Goal: Task Accomplishment & Management: Manage account settings

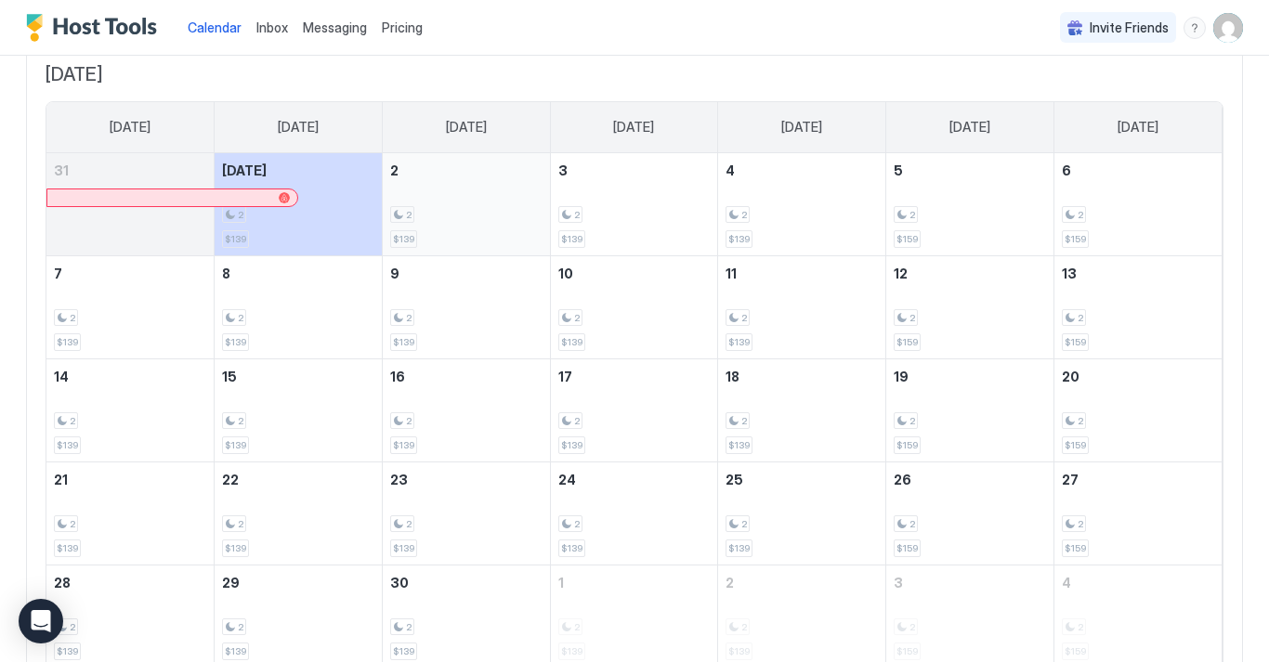
scroll to position [109, 0]
click at [490, 212] on div "2" at bounding box center [466, 217] width 152 height 18
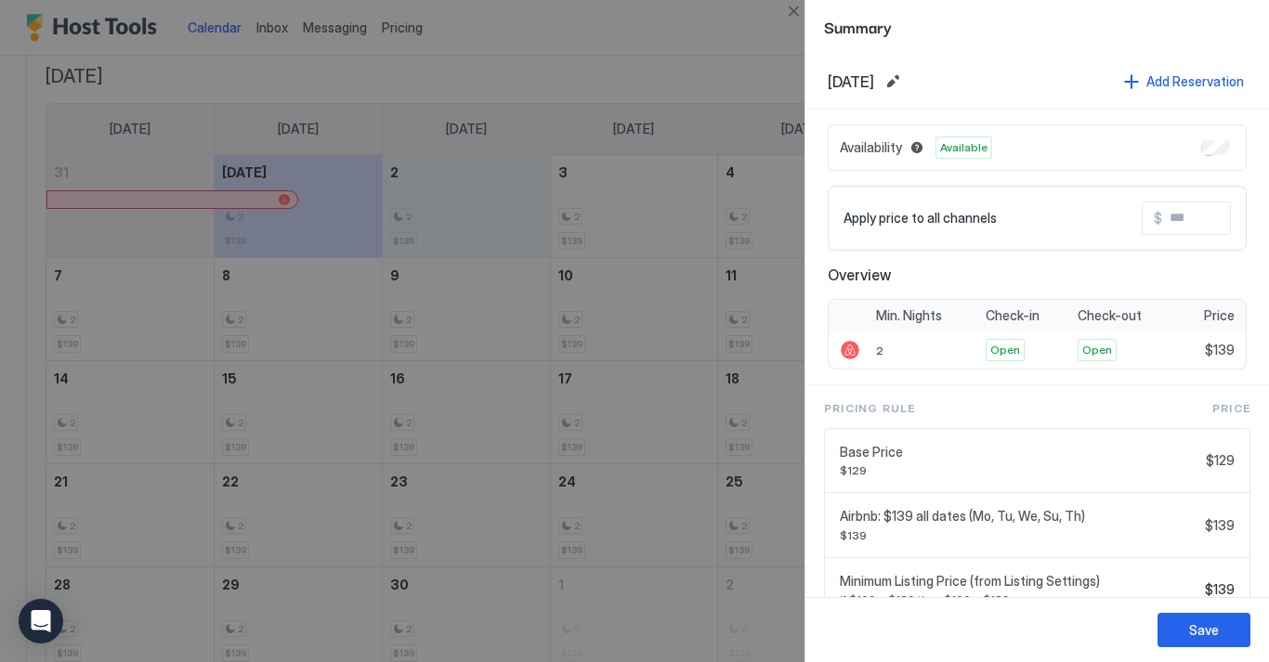
click at [951, 288] on div "Overview Min. Nights Check-in Check-out Price 2 Open Open $139" at bounding box center [1036, 318] width 419 height 104
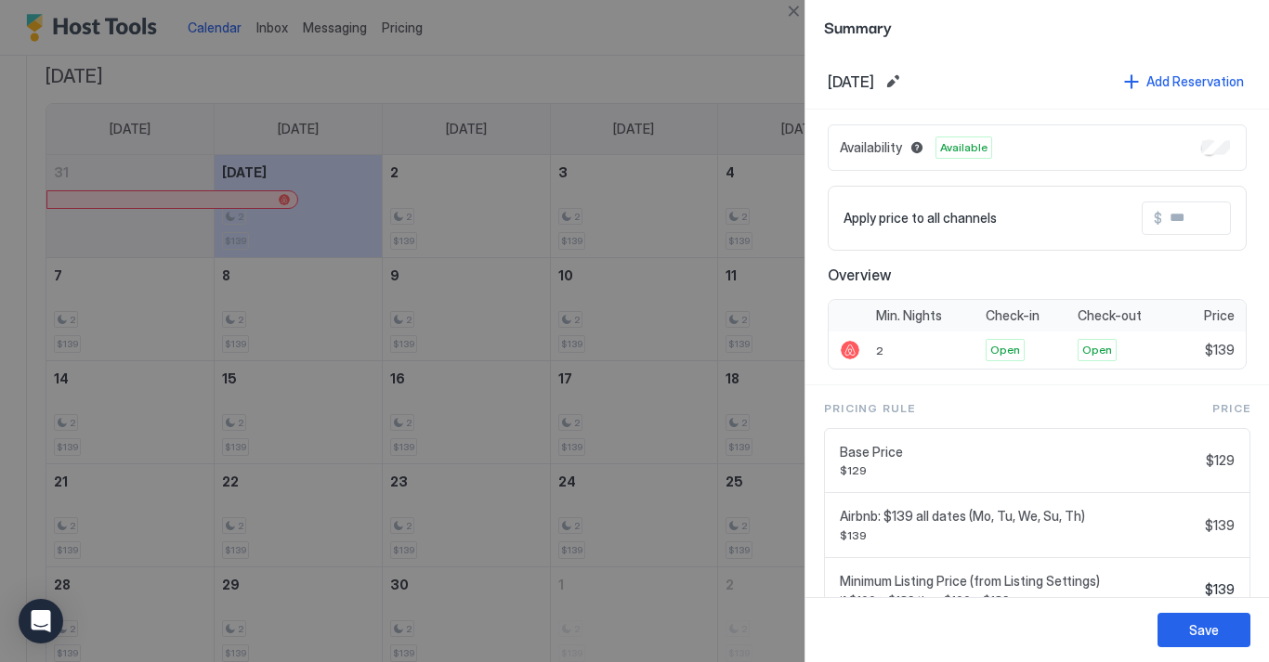
click at [619, 254] on div at bounding box center [634, 331] width 1269 height 662
click at [1178, 631] on button "Save" at bounding box center [1203, 630] width 93 height 34
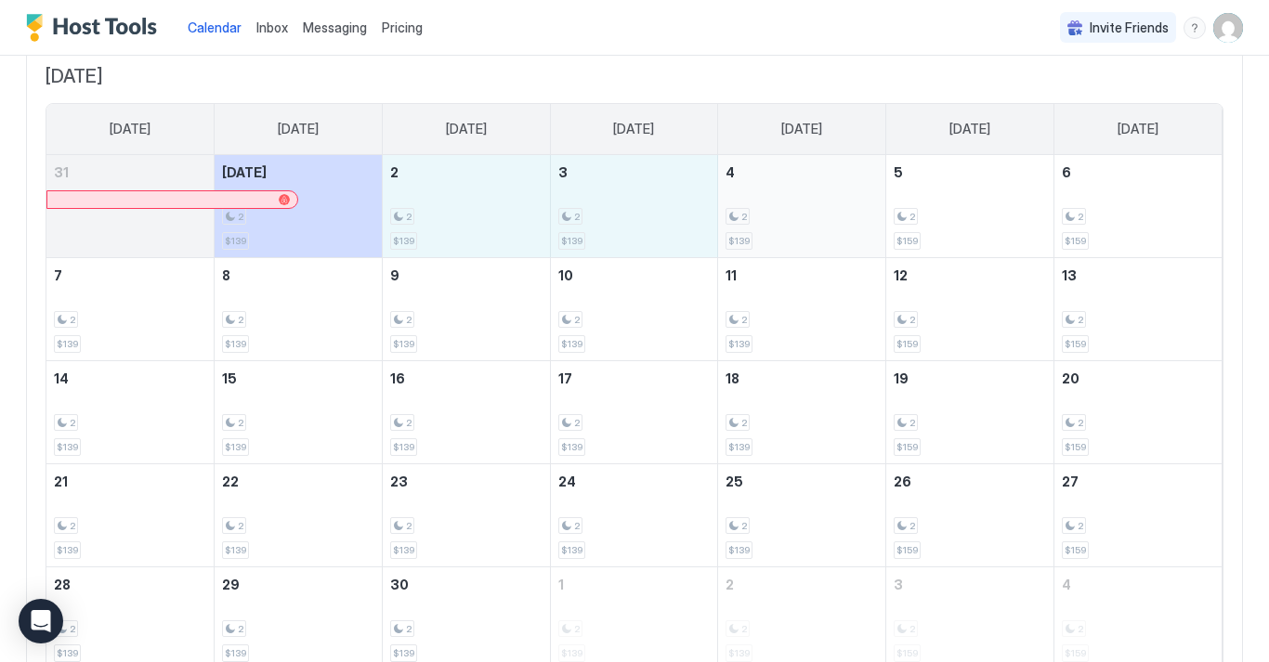
drag, startPoint x: 436, startPoint y: 213, endPoint x: 828, endPoint y: 218, distance: 392.9
click at [828, 218] on tr "31 [DATE] 2 $139 2 2 $139 3 2 $139 4 2 $139 5 2 $159 6 2 $159" at bounding box center [633, 206] width 1175 height 103
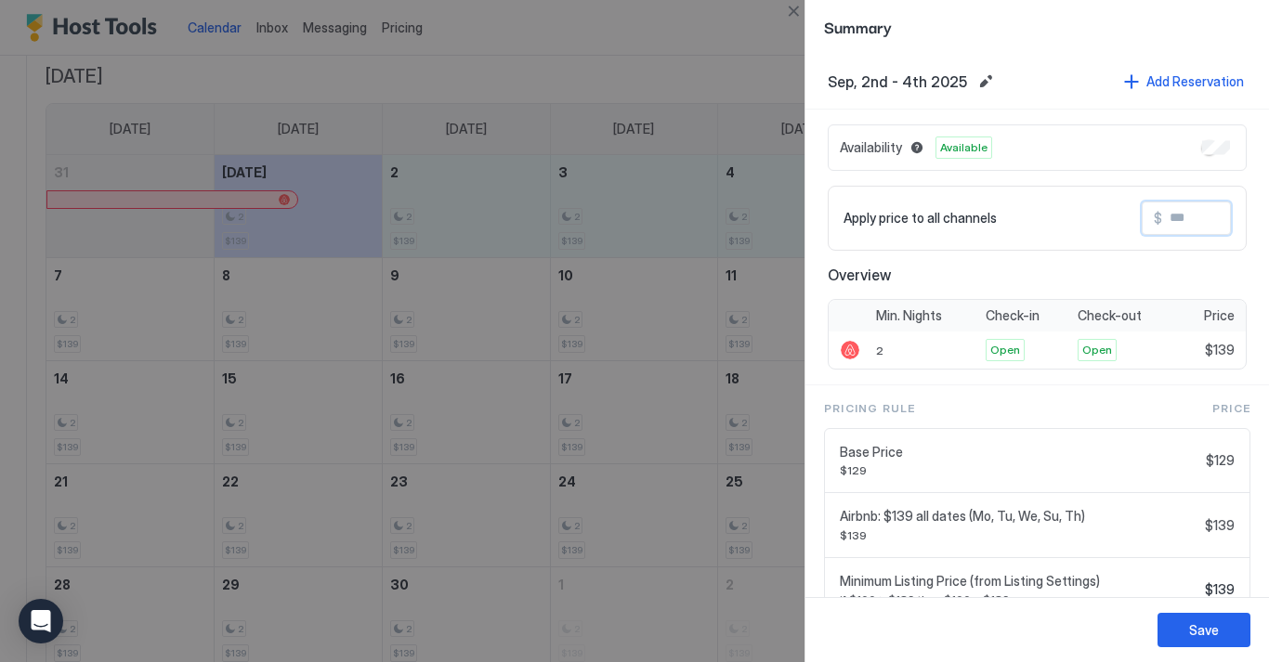
click at [1183, 214] on input "Input Field" at bounding box center [1236, 218] width 149 height 32
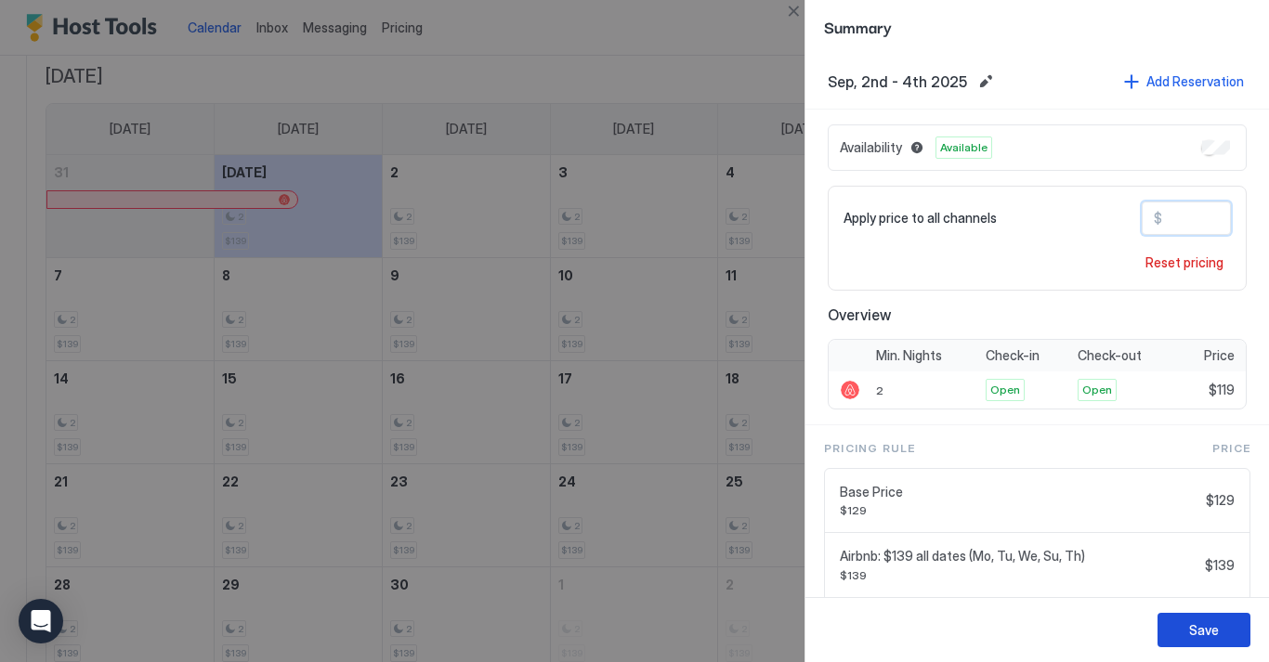
type input "***"
click at [1226, 636] on button "Save" at bounding box center [1203, 630] width 93 height 34
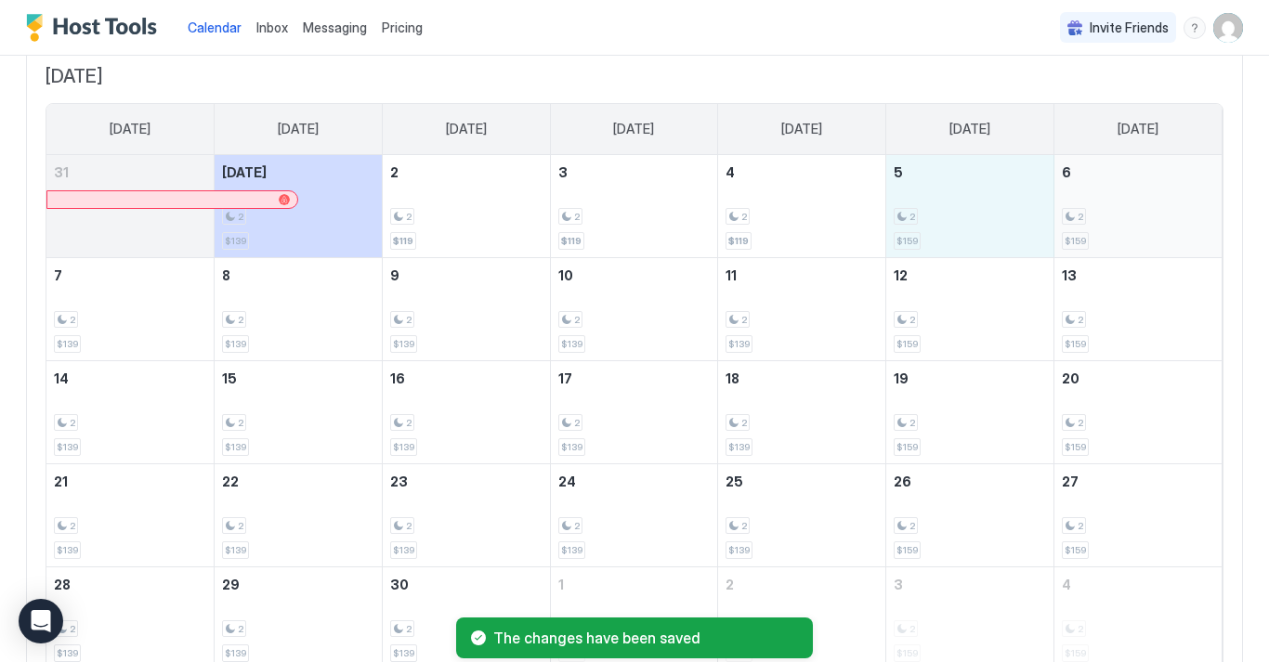
drag, startPoint x: 947, startPoint y: 216, endPoint x: 1107, endPoint y: 221, distance: 159.8
click at [1107, 221] on tr "31 [DATE] 2 $139 2 2 $119 3 2 $119 4 2 $119 5 2 $159 6 2 $159" at bounding box center [633, 206] width 1175 height 103
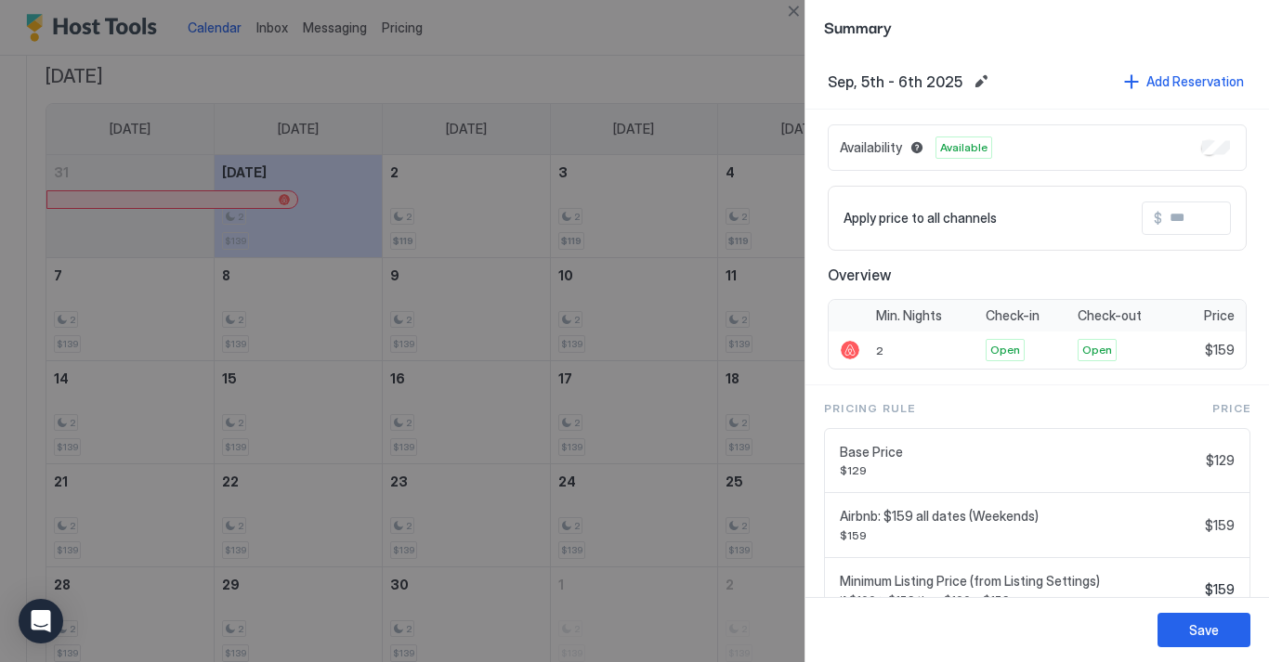
click at [1200, 220] on input "Input Field" at bounding box center [1236, 218] width 149 height 32
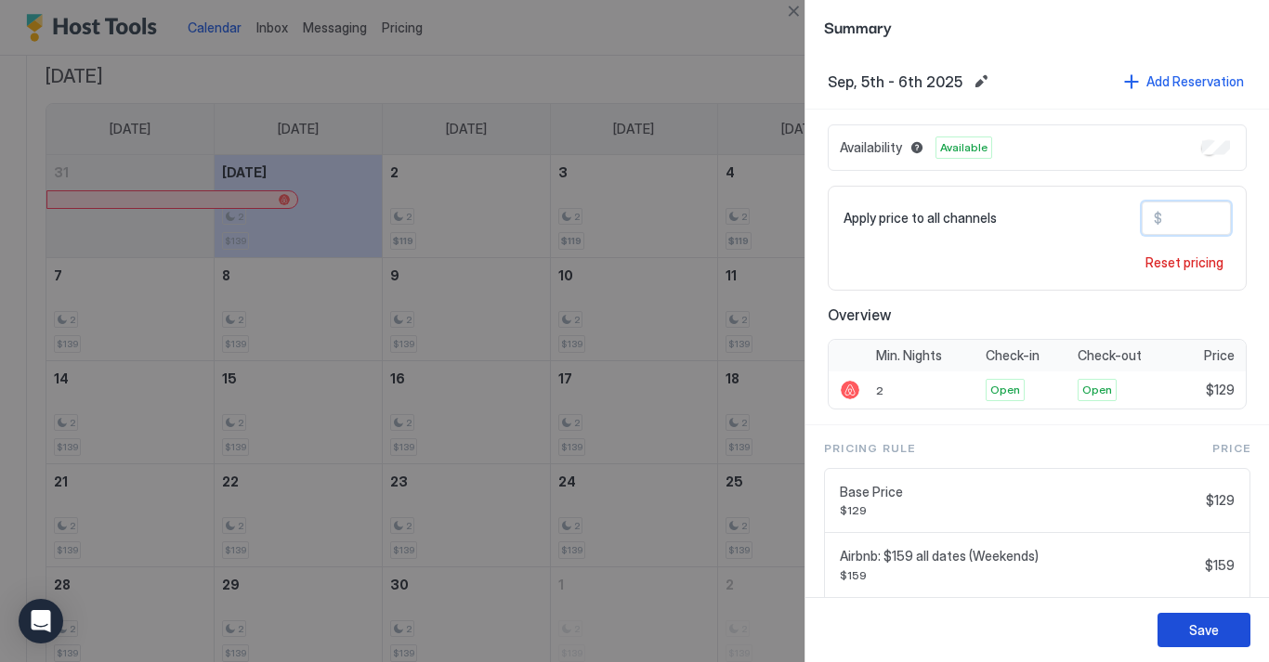
type input "***"
click at [1219, 624] on button "Save" at bounding box center [1203, 630] width 93 height 34
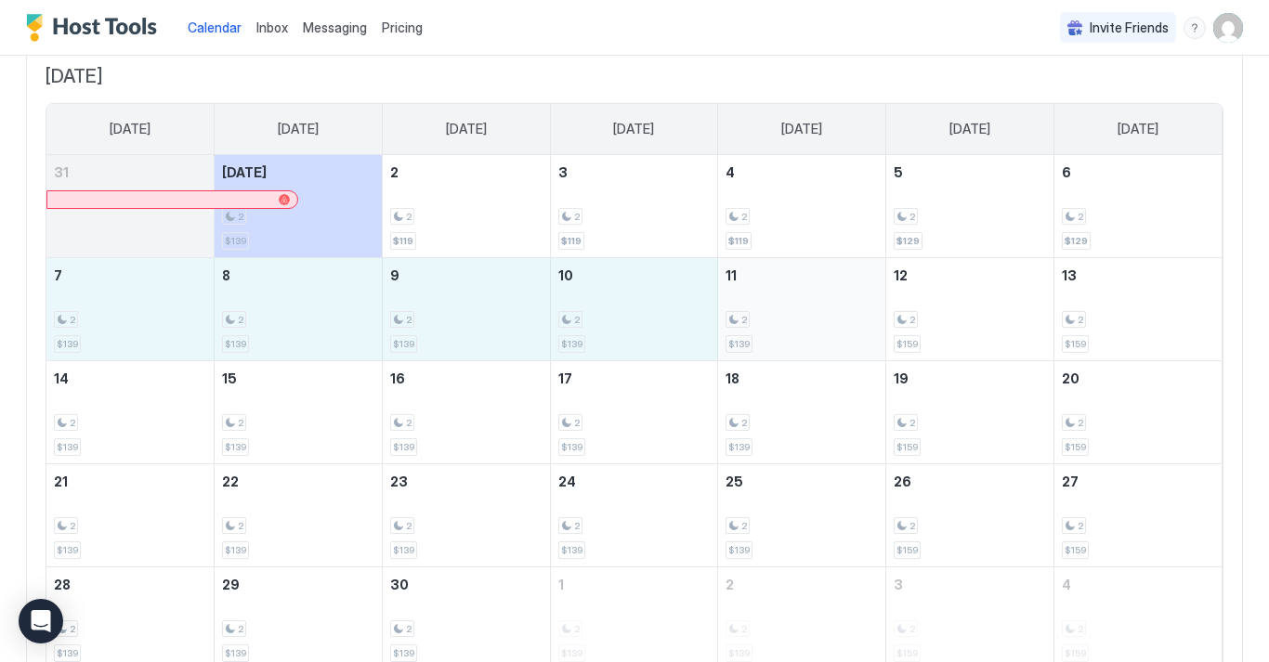
drag, startPoint x: 119, startPoint y: 317, endPoint x: 758, endPoint y: 331, distance: 639.1
click at [757, 334] on tr "7 2 $139 8 2 $139 9 2 $139 10 2 $139 11 2 $139 12 2 $159 13 2 $159" at bounding box center [633, 308] width 1175 height 103
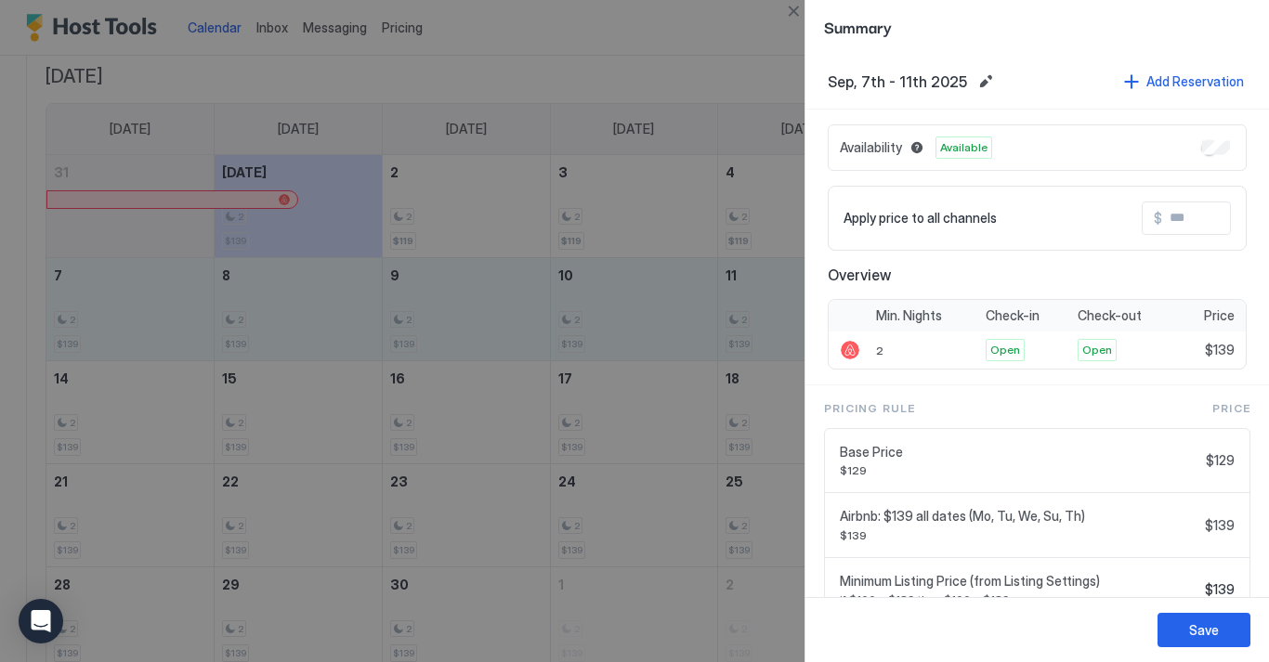
click at [1189, 223] on input "Input Field" at bounding box center [1236, 218] width 149 height 32
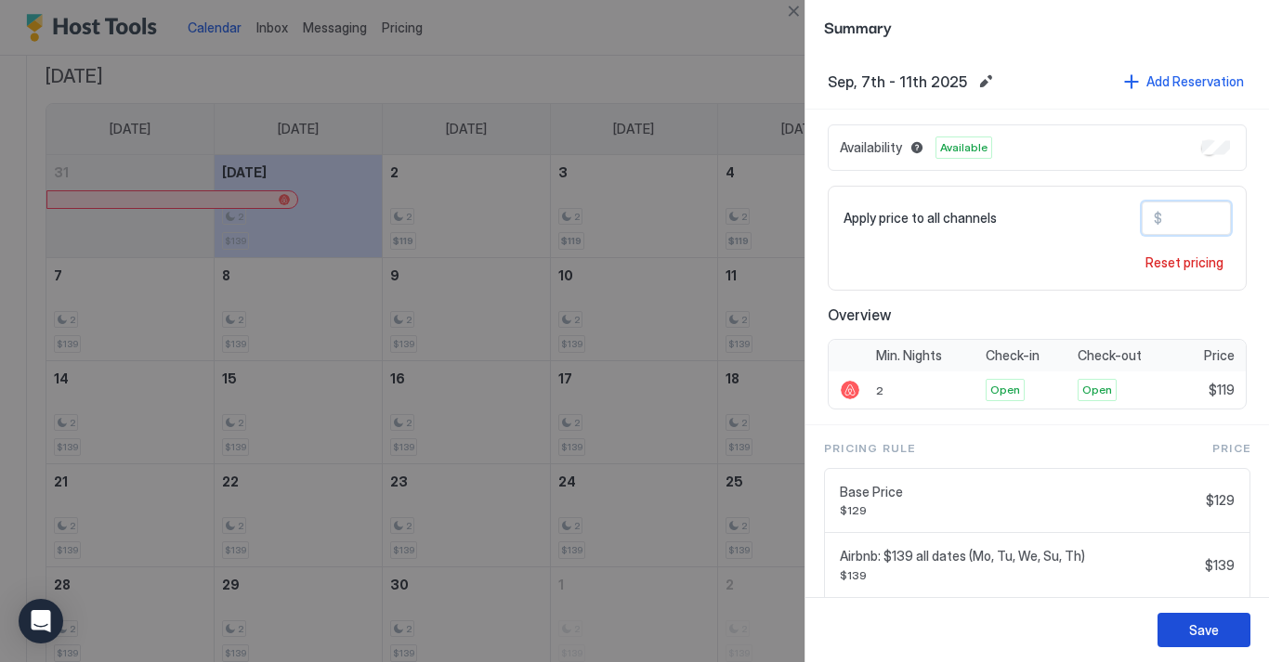
type input "***"
click at [1211, 631] on div "Save" at bounding box center [1204, 630] width 30 height 20
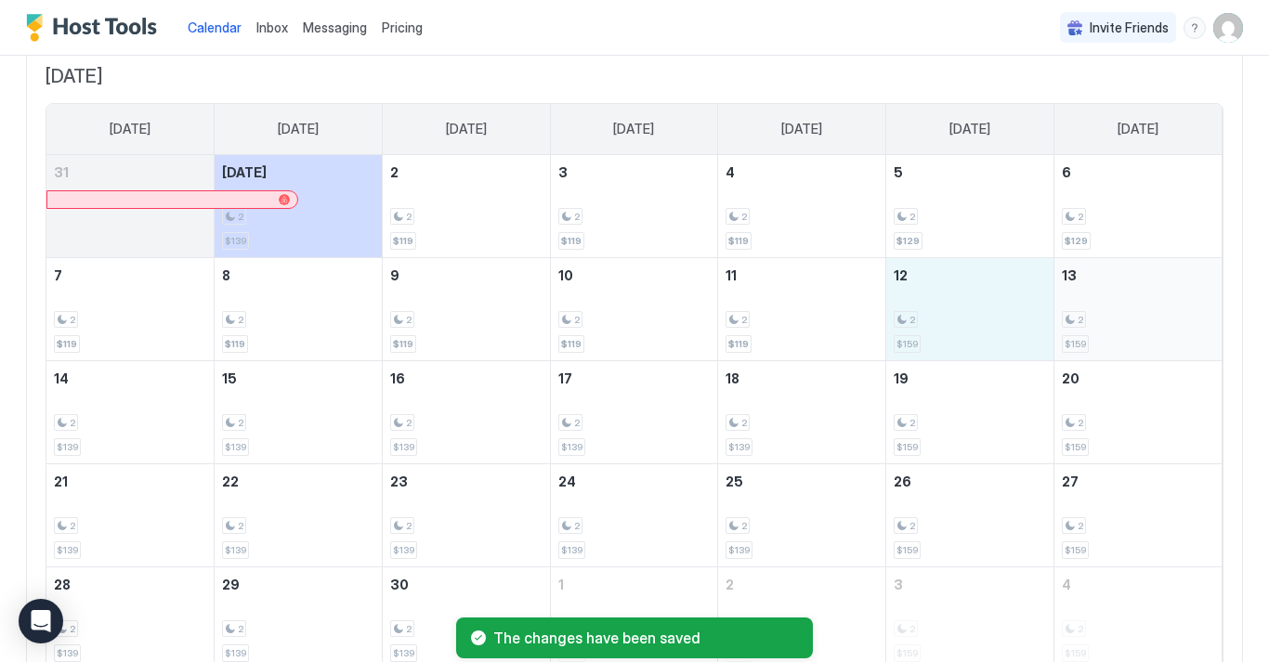
drag, startPoint x: 944, startPoint y: 313, endPoint x: 1109, endPoint y: 317, distance: 165.4
click at [1109, 317] on tr "7 2 $119 8 2 $119 9 2 $119 10 2 $119 11 2 $119 12 2 $159 13 2 $159" at bounding box center [633, 308] width 1175 height 103
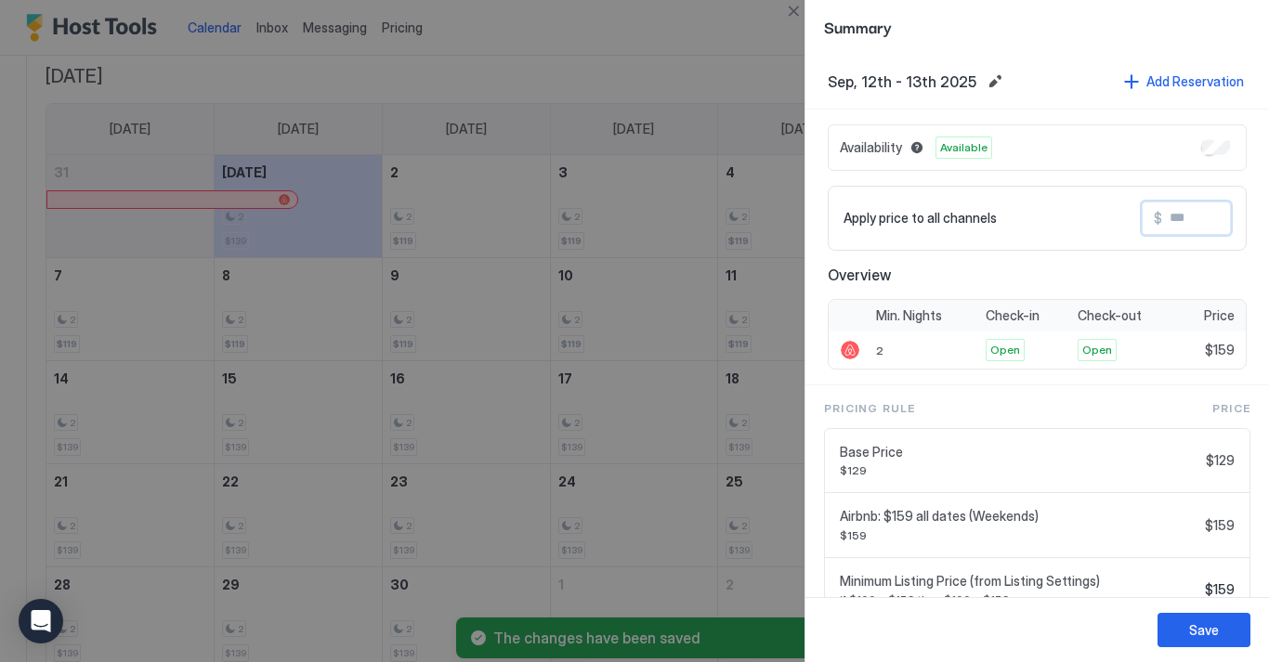
click at [1187, 215] on input "Input Field" at bounding box center [1236, 218] width 149 height 32
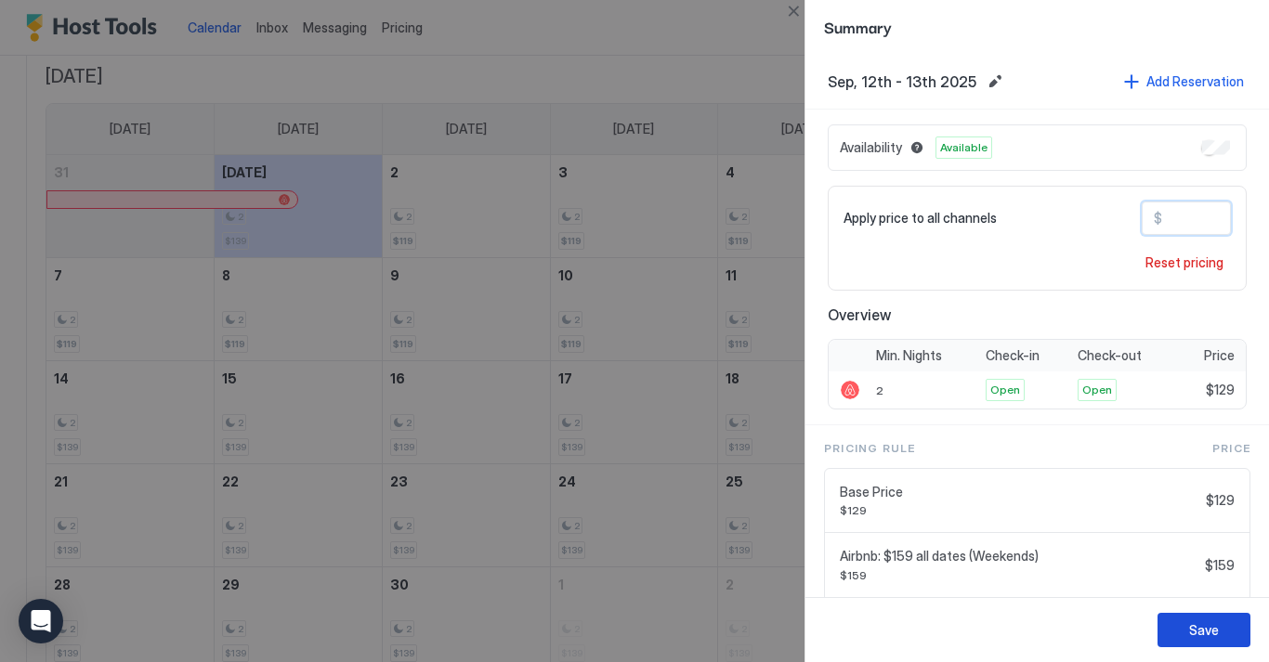
type input "***"
click at [1209, 633] on div "Save" at bounding box center [1204, 630] width 30 height 20
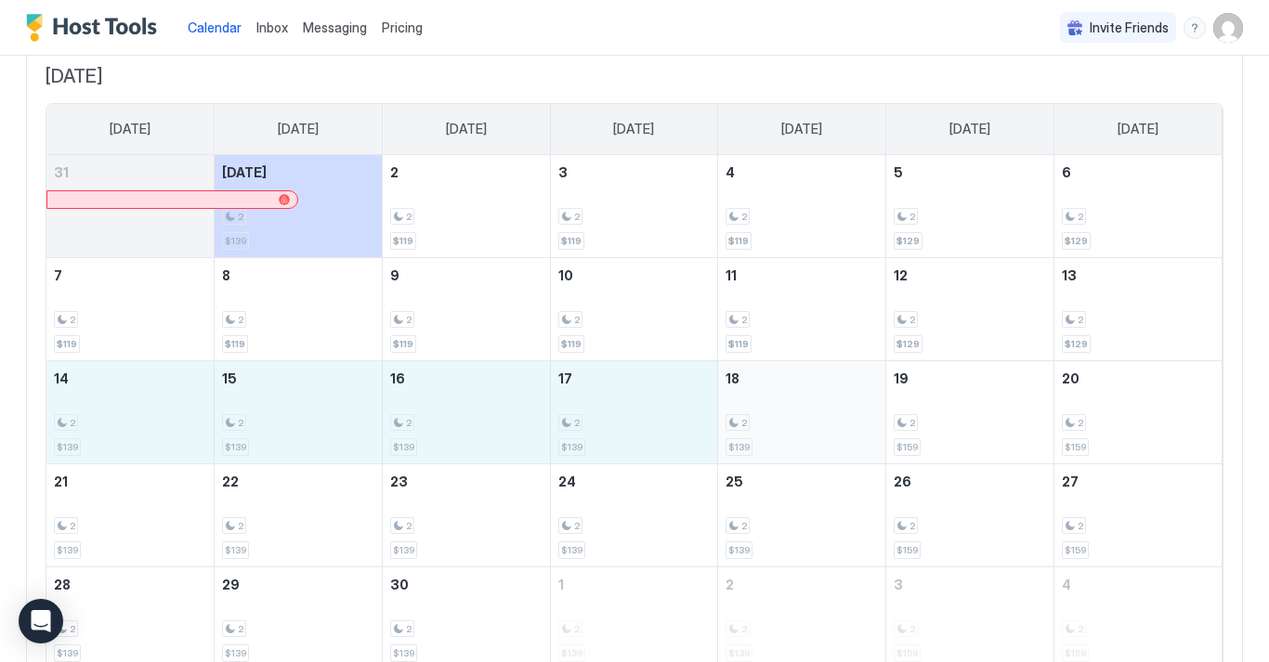
drag, startPoint x: 105, startPoint y: 422, endPoint x: 817, endPoint y: 424, distance: 712.3
click at [817, 425] on tr "14 2 $139 15 2 $139 16 2 $139 17 2 $139 18 2 $139 19 2 $159 20 2 $159" at bounding box center [633, 411] width 1175 height 103
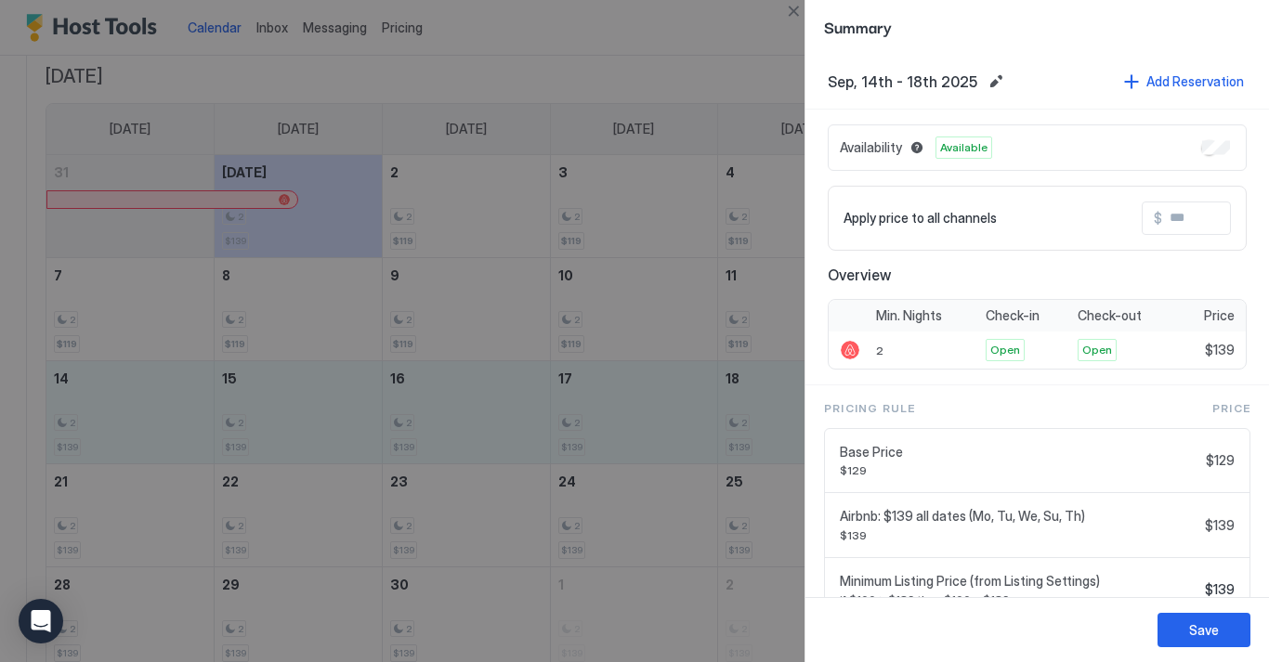
click at [1186, 225] on input "Input Field" at bounding box center [1236, 218] width 149 height 32
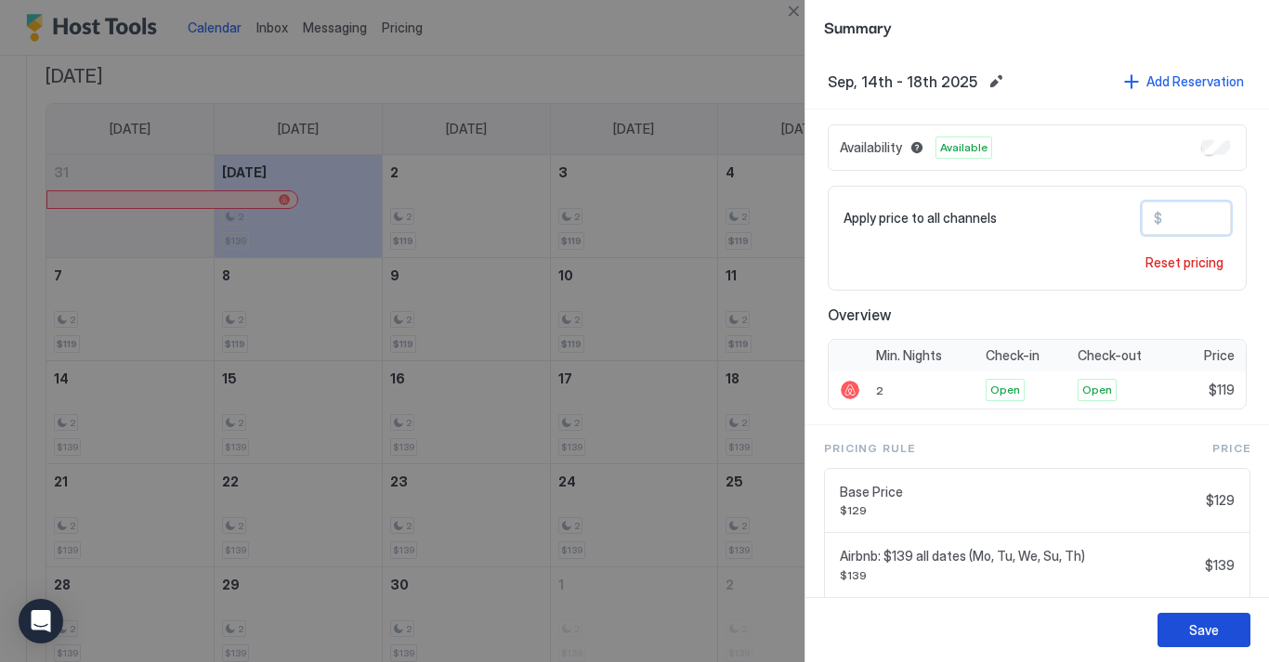
type input "***"
click at [1195, 637] on div "Save" at bounding box center [1204, 630] width 30 height 20
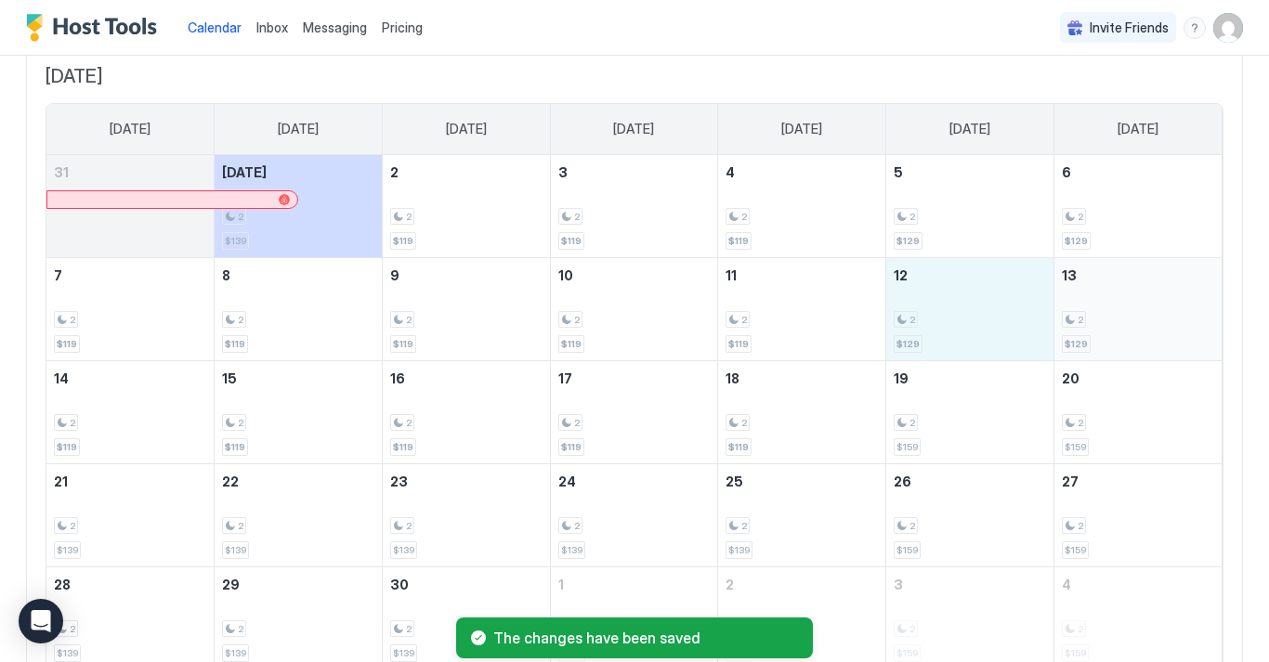
drag, startPoint x: 982, startPoint y: 323, endPoint x: 1118, endPoint y: 323, distance: 136.5
click at [1118, 323] on tr "7 2 $119 8 2 $119 9 2 $119 10 2 $119 11 2 $119 12 2 $129 13 2 $129" at bounding box center [633, 308] width 1175 height 103
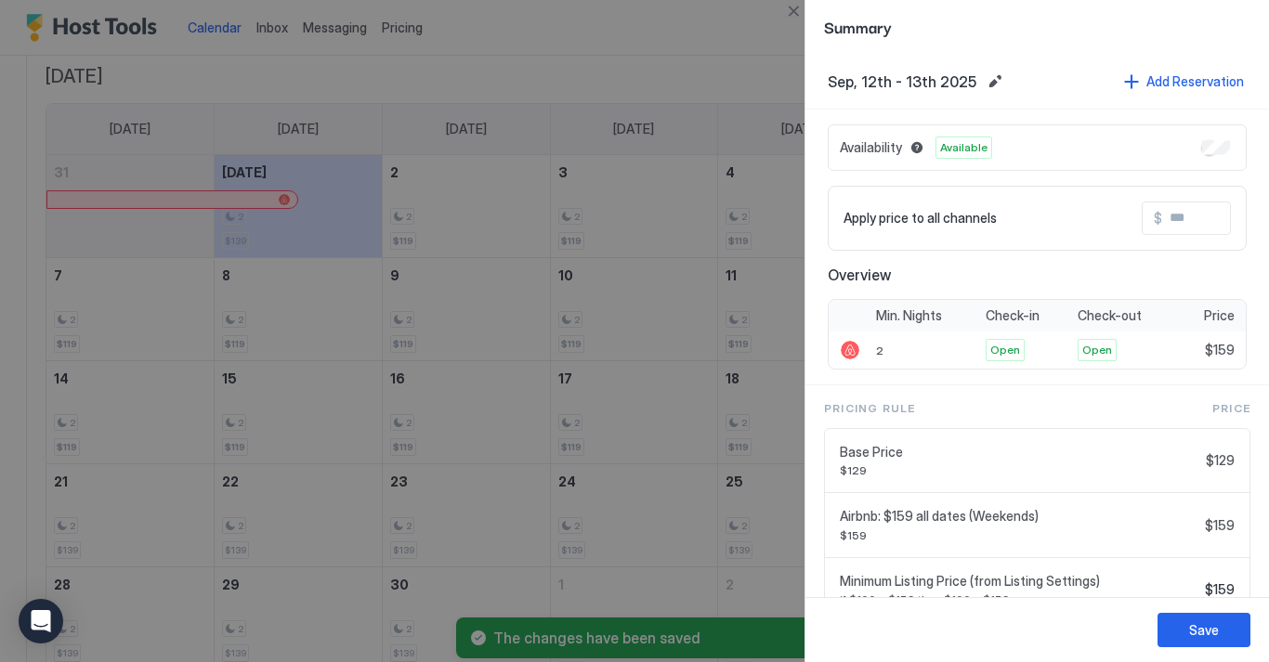
click at [732, 359] on div at bounding box center [634, 331] width 1269 height 662
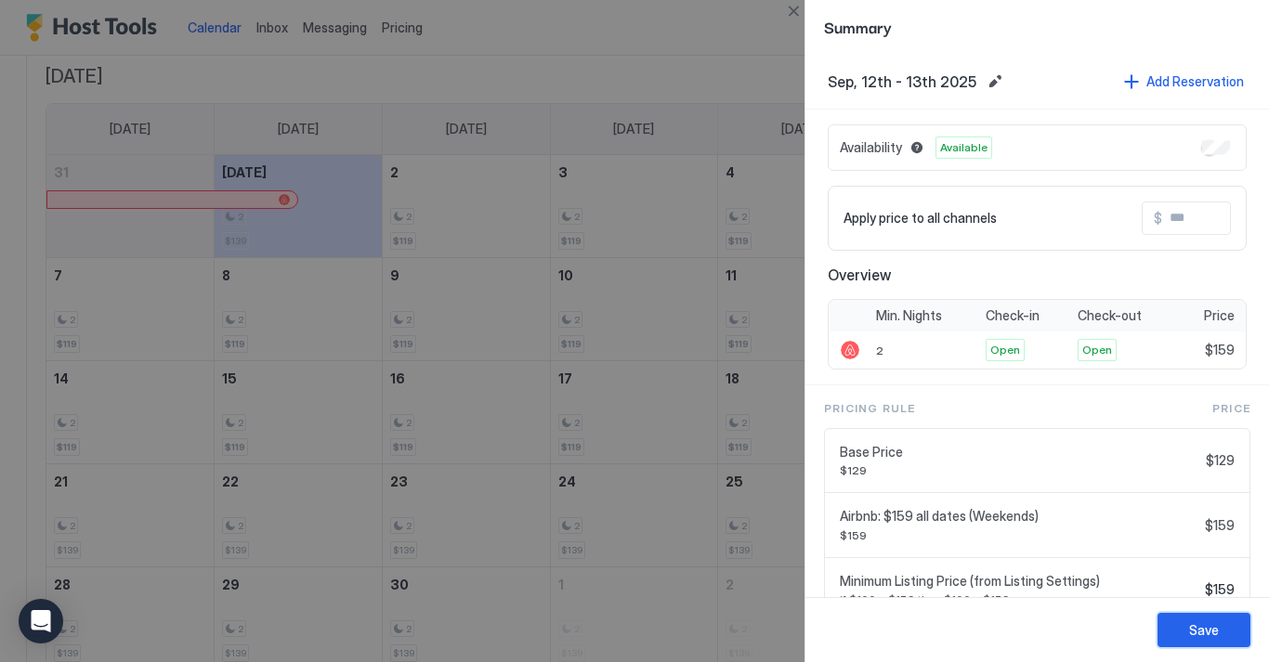
click at [1190, 638] on div "Save" at bounding box center [1204, 630] width 30 height 20
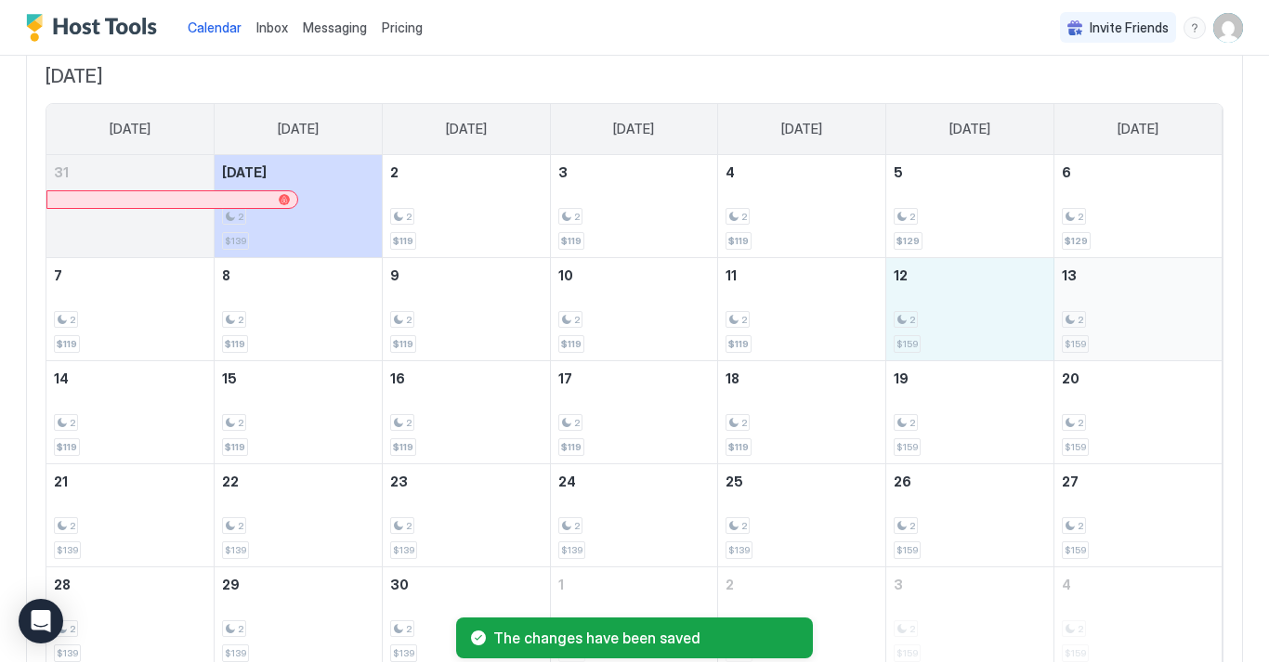
drag, startPoint x: 948, startPoint y: 347, endPoint x: 1115, endPoint y: 340, distance: 167.3
click at [1115, 340] on tr "7 2 $119 8 2 $119 9 2 $119 10 2 $119 11 2 $119 12 2 $159 13 2 $159" at bounding box center [633, 308] width 1175 height 103
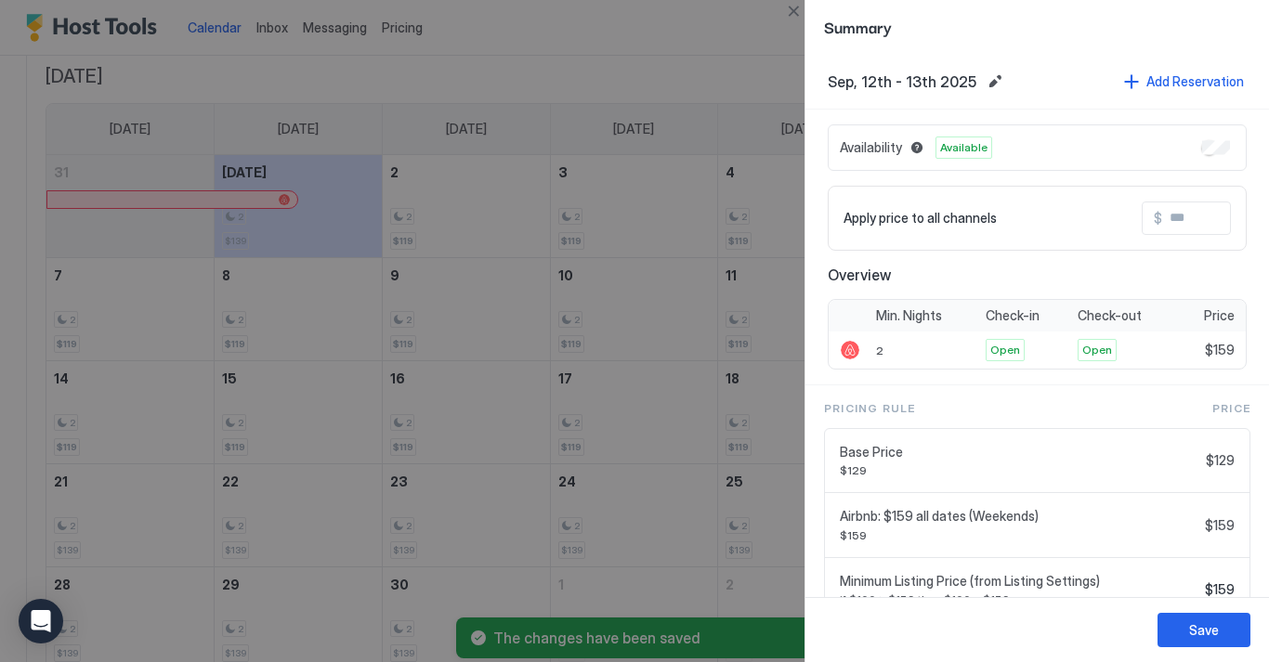
click at [1205, 214] on input "Input Field" at bounding box center [1236, 218] width 149 height 32
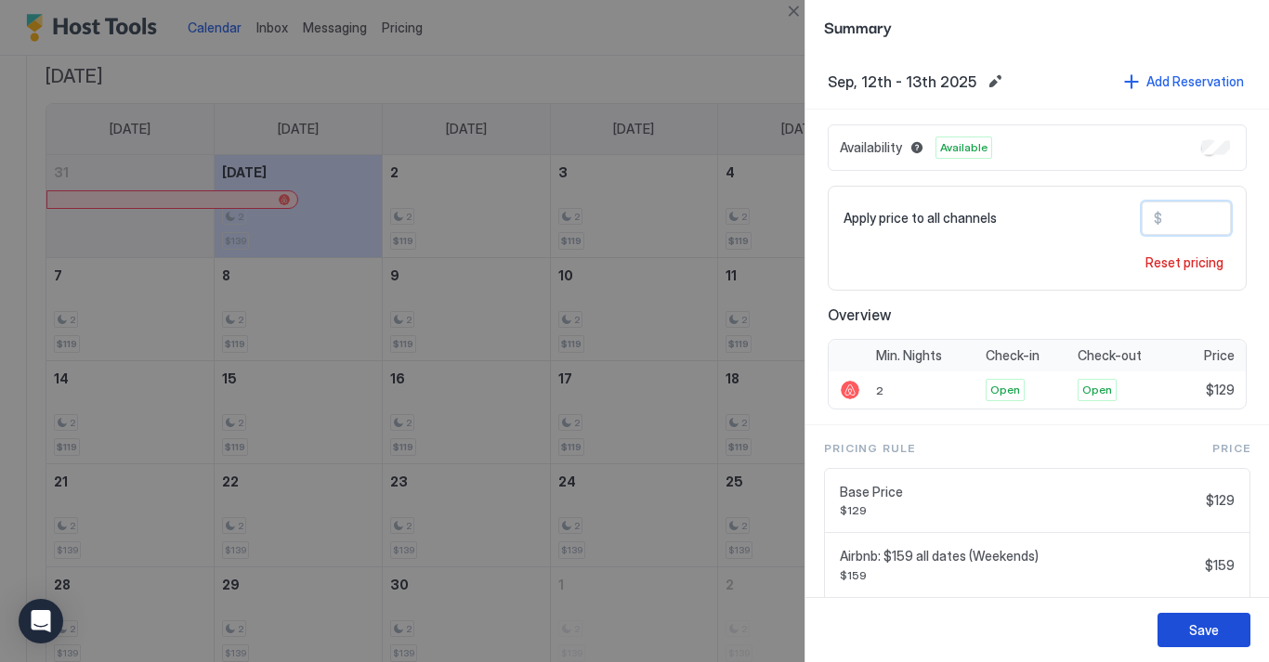
type input "***"
click at [1206, 623] on div "Save" at bounding box center [1204, 630] width 30 height 20
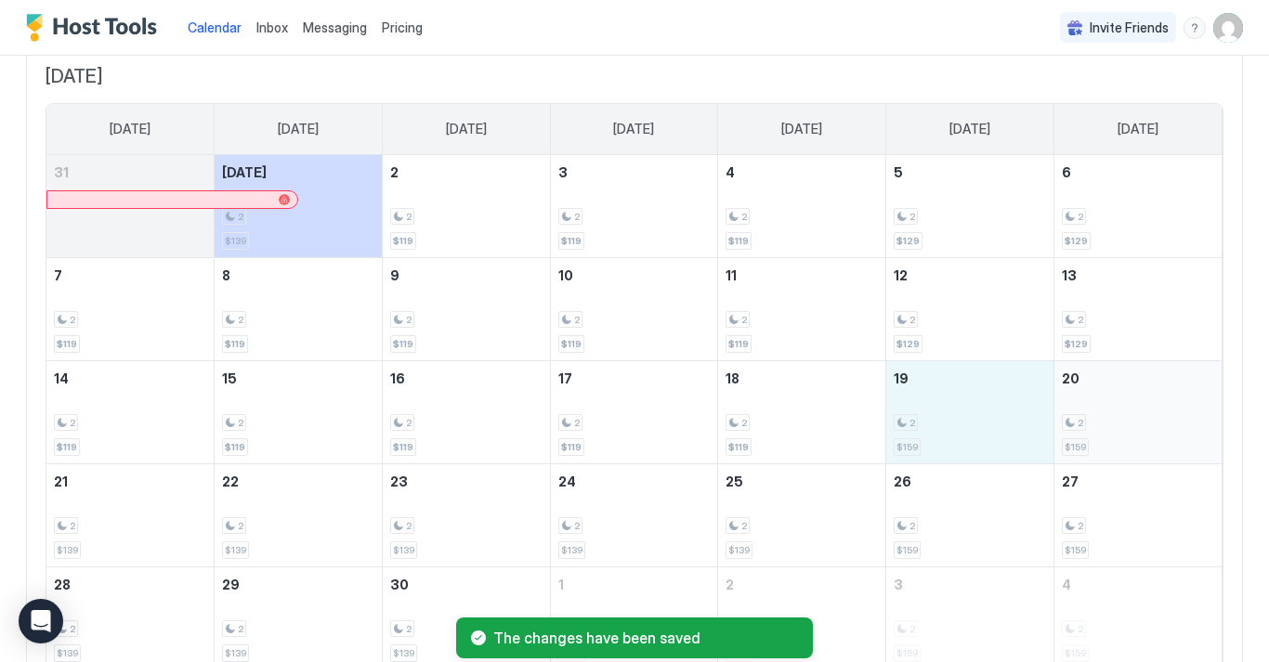
drag, startPoint x: 971, startPoint y: 424, endPoint x: 1123, endPoint y: 424, distance: 151.4
click at [1123, 424] on tr "14 2 $119 15 2 $119 16 2 $119 17 2 $119 18 2 $119 19 2 $159 20 2 $159" at bounding box center [633, 411] width 1175 height 103
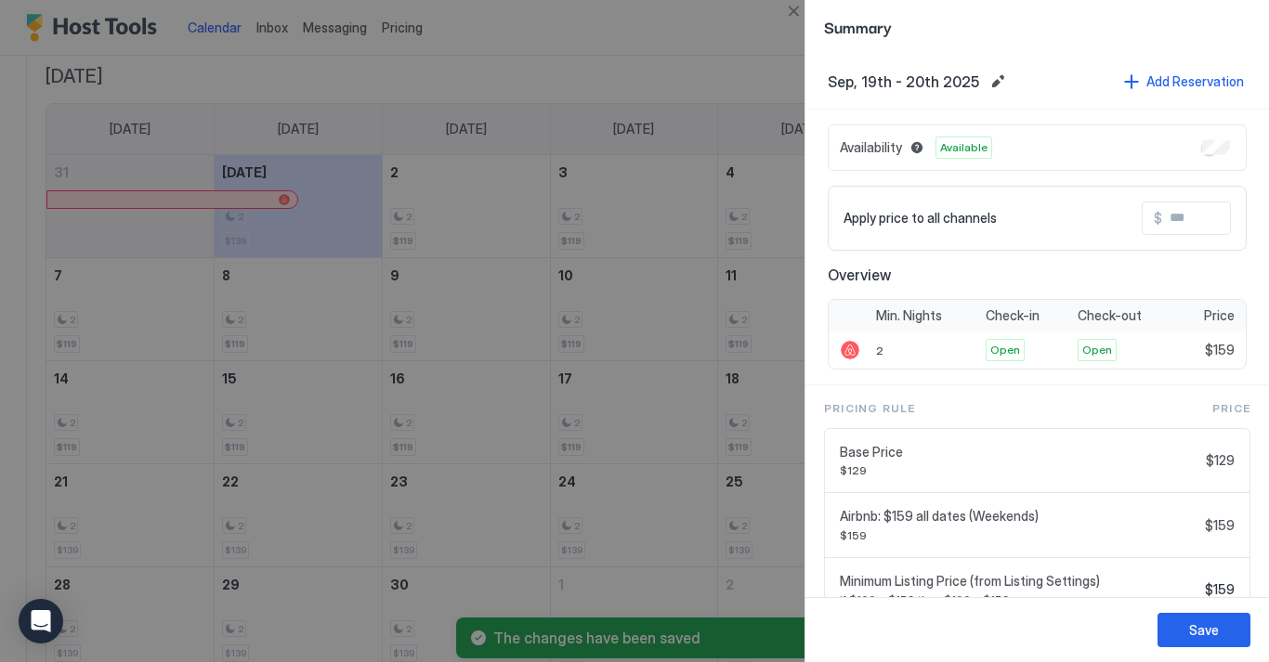
click at [1199, 222] on input "Input Field" at bounding box center [1236, 218] width 149 height 32
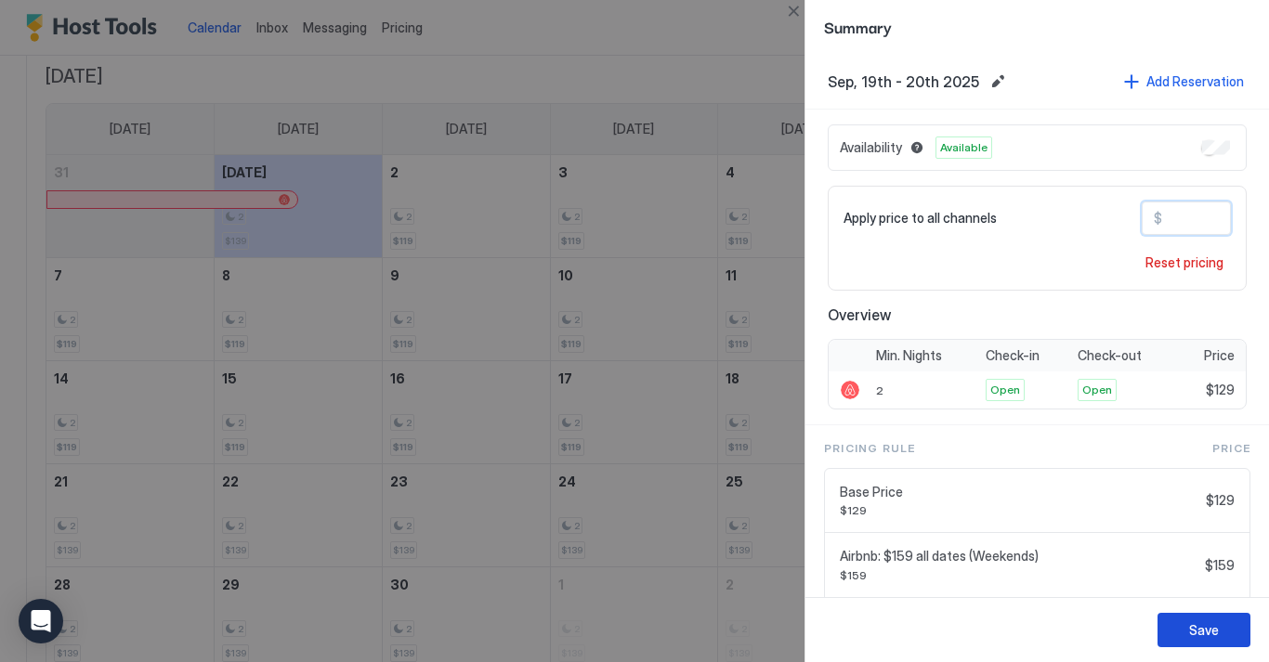
type input "***"
click at [1191, 639] on div "Save" at bounding box center [1204, 630] width 30 height 20
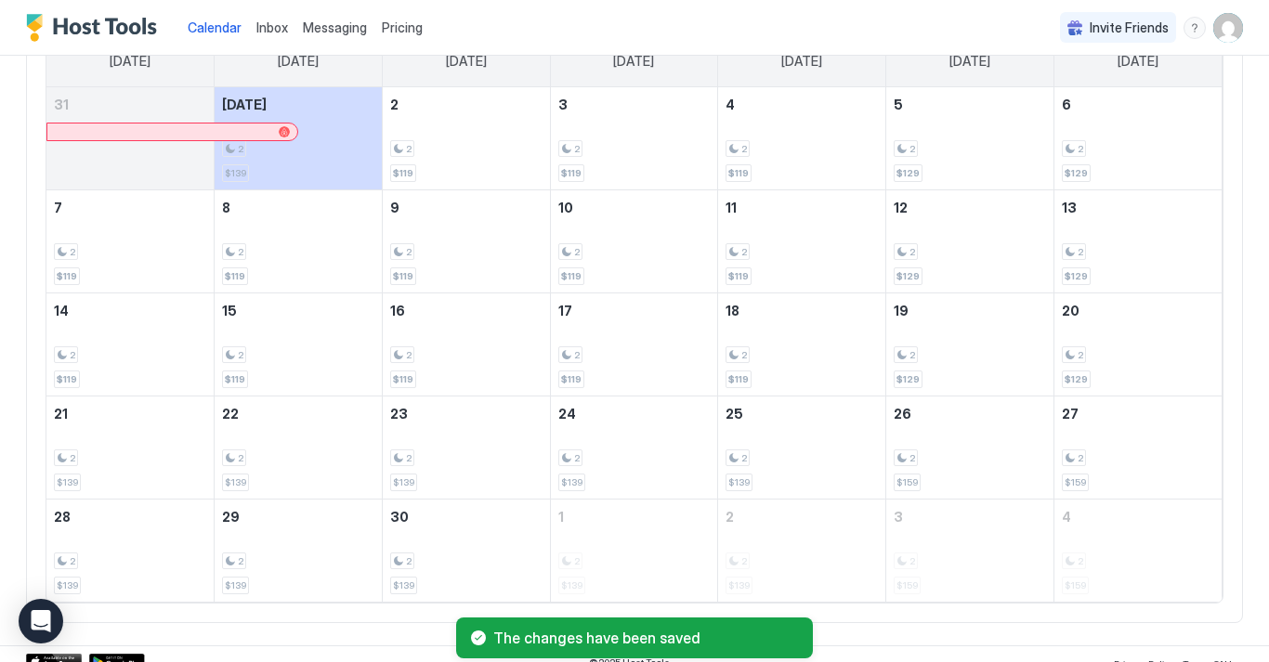
scroll to position [192, 0]
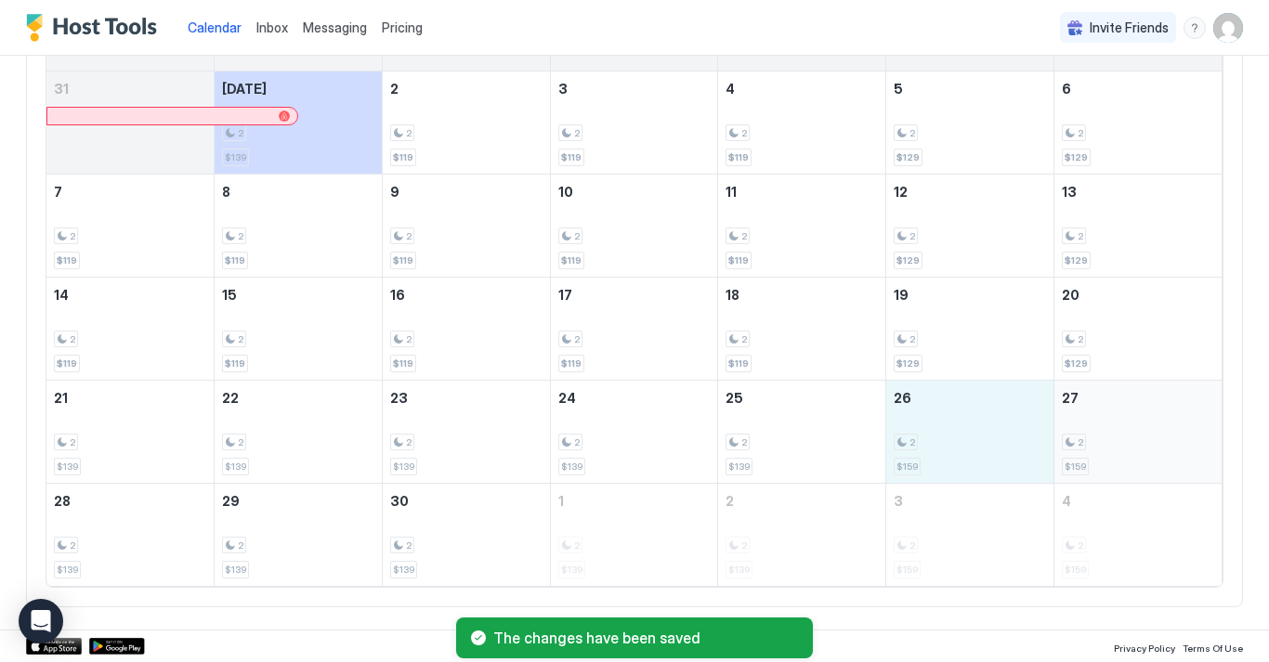
drag, startPoint x: 984, startPoint y: 425, endPoint x: 1124, endPoint y: 432, distance: 140.4
click at [1124, 432] on tr "21 2 $139 22 2 $139 23 2 $139 24 2 $139 25 2 $139 26 2 $159 27 2 $159" at bounding box center [633, 431] width 1175 height 103
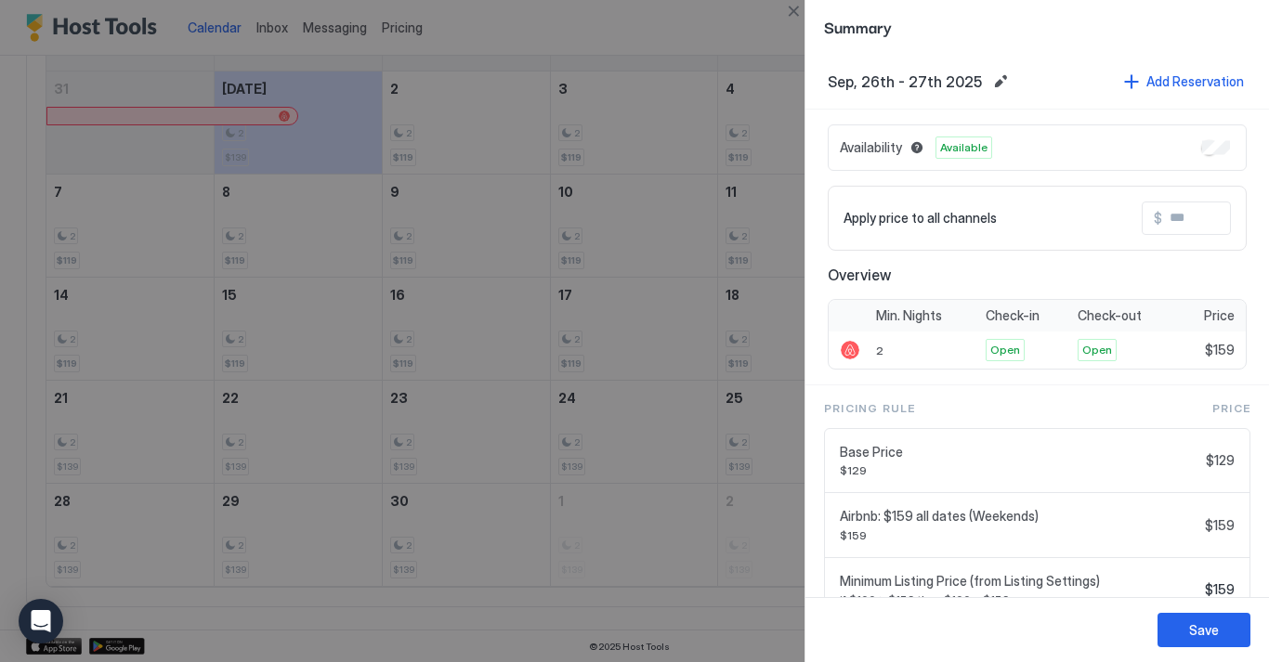
click at [1180, 216] on input "Input Field" at bounding box center [1236, 218] width 149 height 32
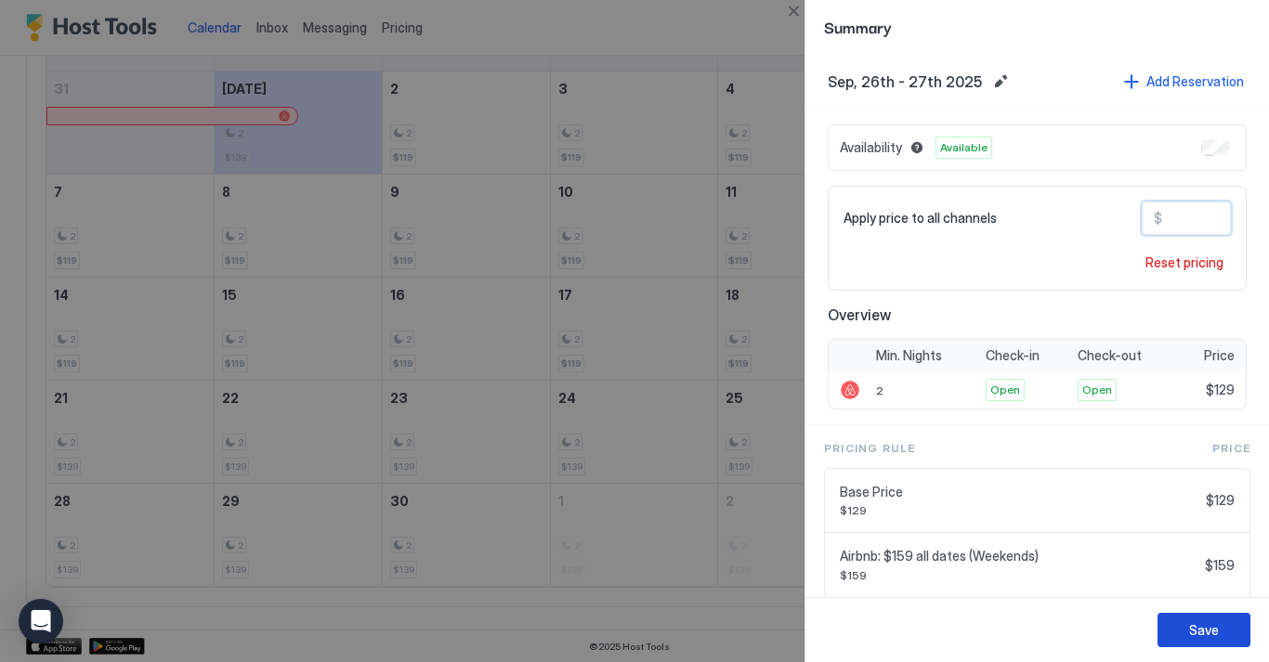
type input "***"
click at [1208, 638] on div "Save" at bounding box center [1204, 630] width 30 height 20
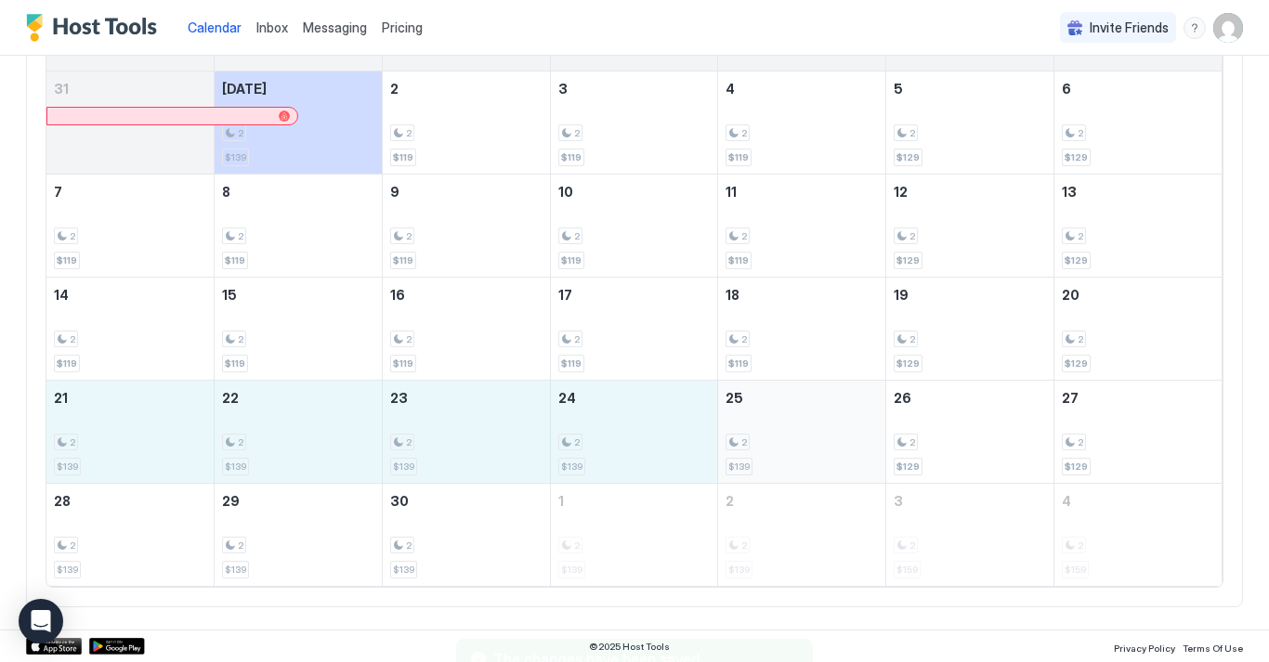
drag, startPoint x: 141, startPoint y: 425, endPoint x: 861, endPoint y: 460, distance: 720.6
click at [862, 461] on tr "21 2 $139 22 2 $139 23 2 $139 24 2 $139 25 2 $139 26 2 $129 27 2 $129" at bounding box center [633, 431] width 1175 height 103
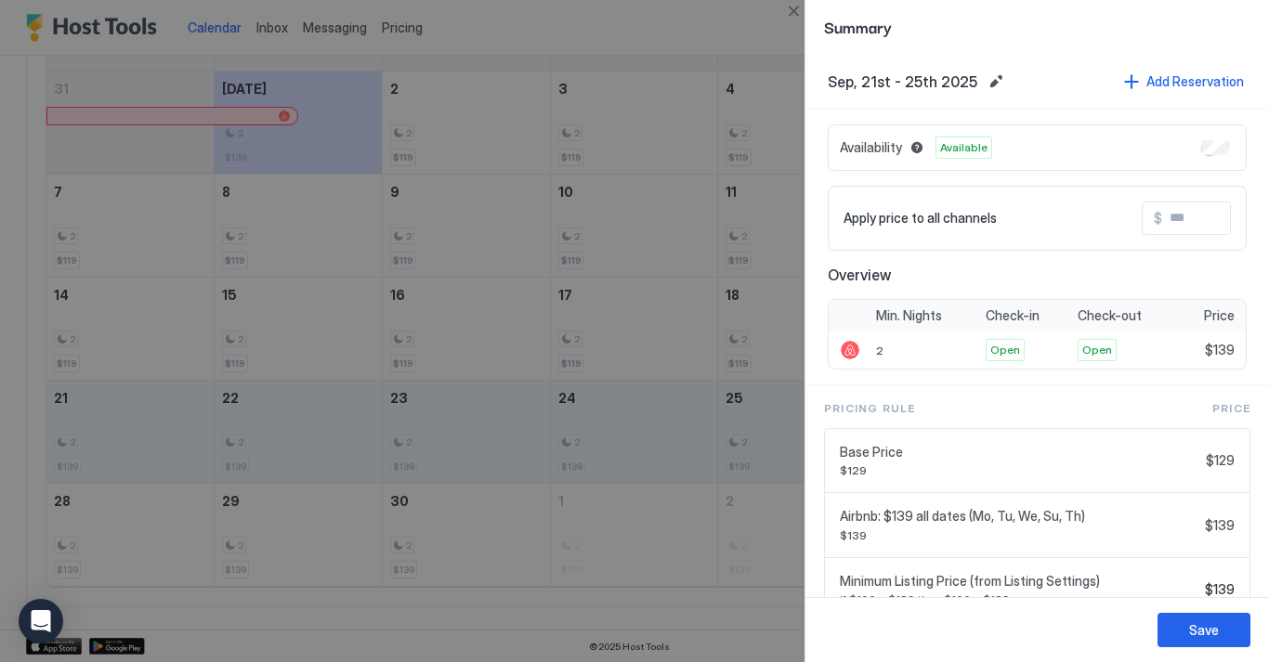
click at [1178, 218] on input "Input Field" at bounding box center [1236, 218] width 149 height 32
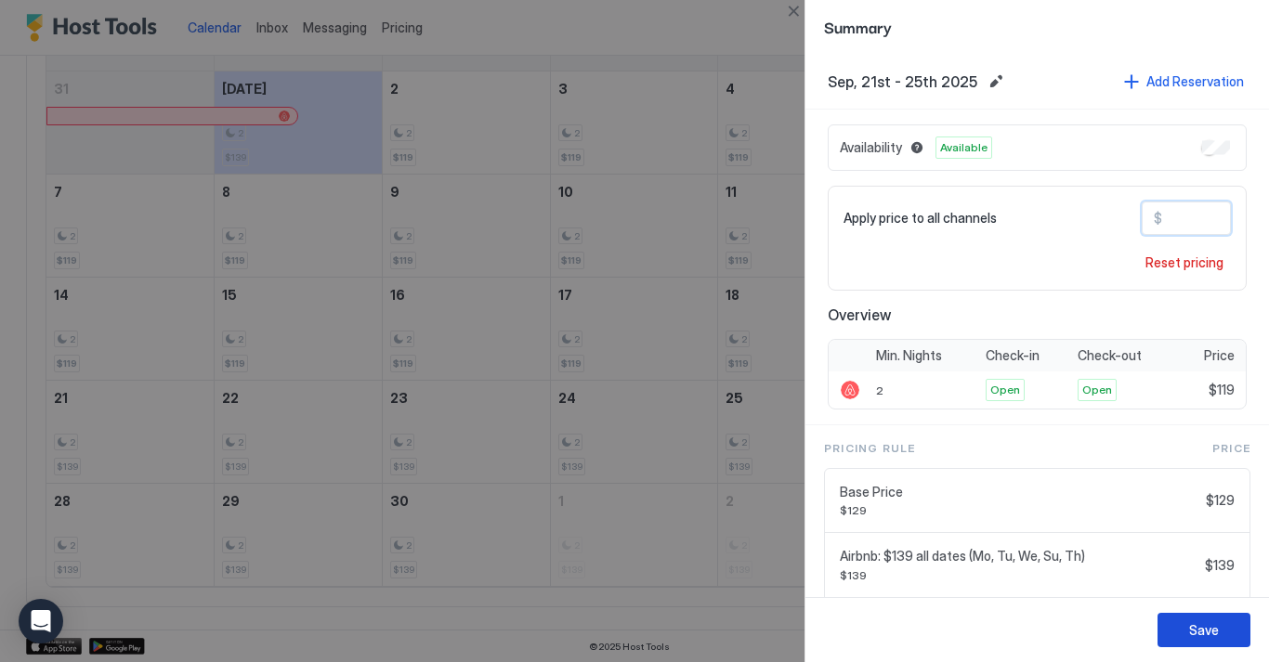
type input "***"
click at [1189, 630] on button "Save" at bounding box center [1203, 630] width 93 height 34
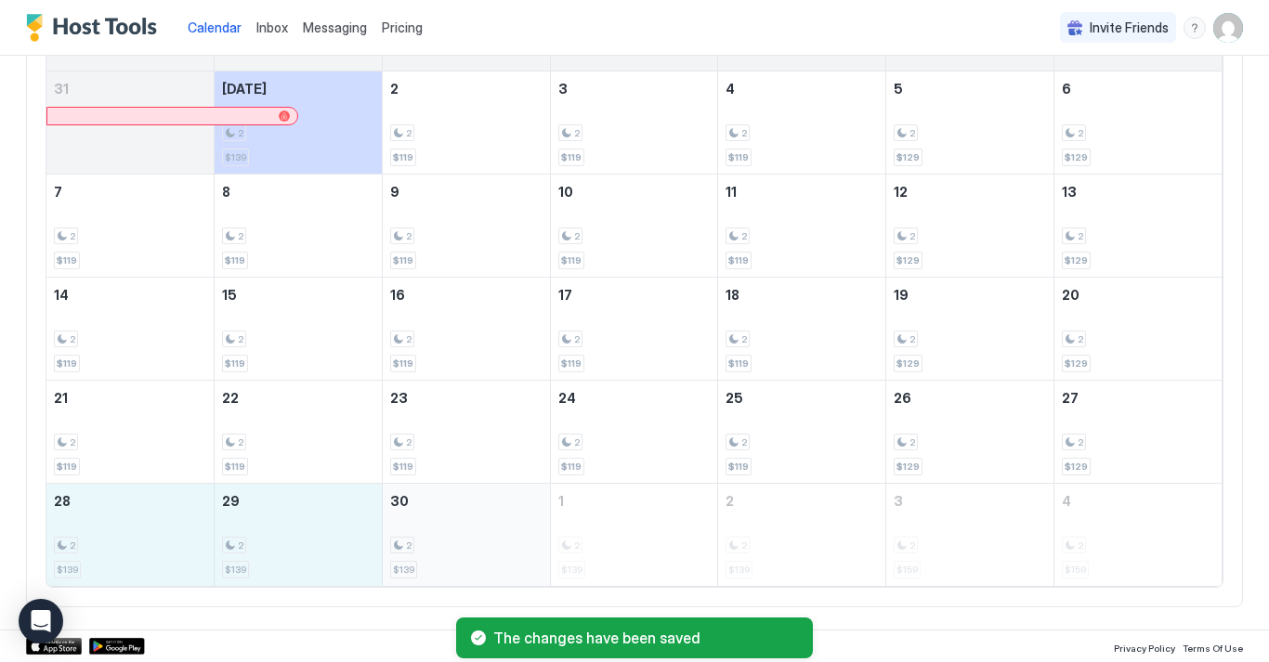
drag, startPoint x: 140, startPoint y: 530, endPoint x: 473, endPoint y: 549, distance: 333.0
click at [473, 549] on tr "28 2 $139 29 2 $139 30 2 $139 1 2 $139 2 2 $139 3 2 $159 4 2 $159" at bounding box center [633, 534] width 1175 height 103
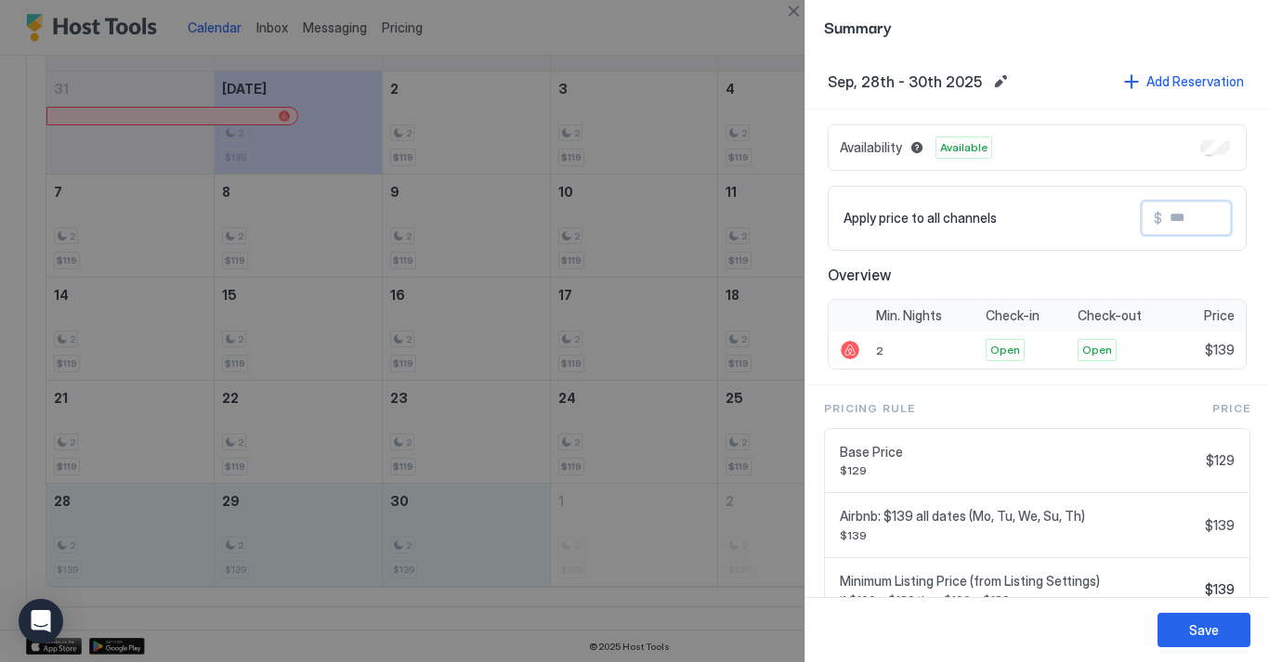
click at [1183, 221] on input "Input Field" at bounding box center [1236, 218] width 149 height 32
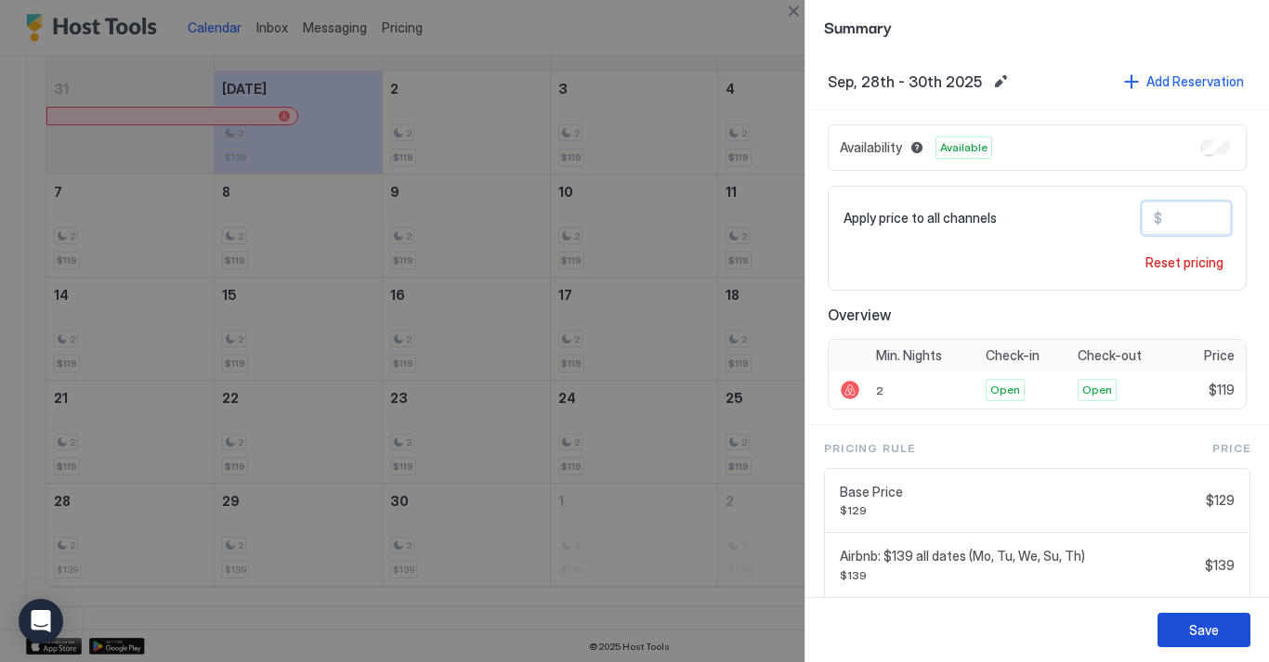
type input "***"
click at [1211, 633] on div "Save" at bounding box center [1204, 630] width 30 height 20
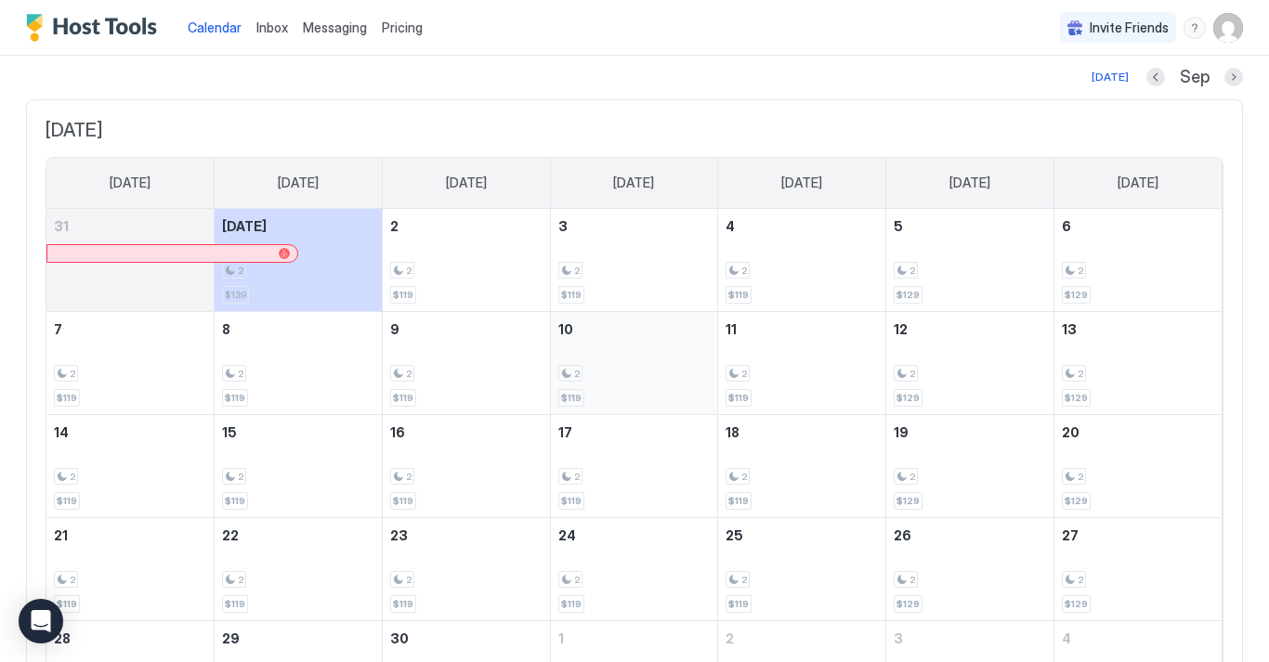
scroll to position [0, 0]
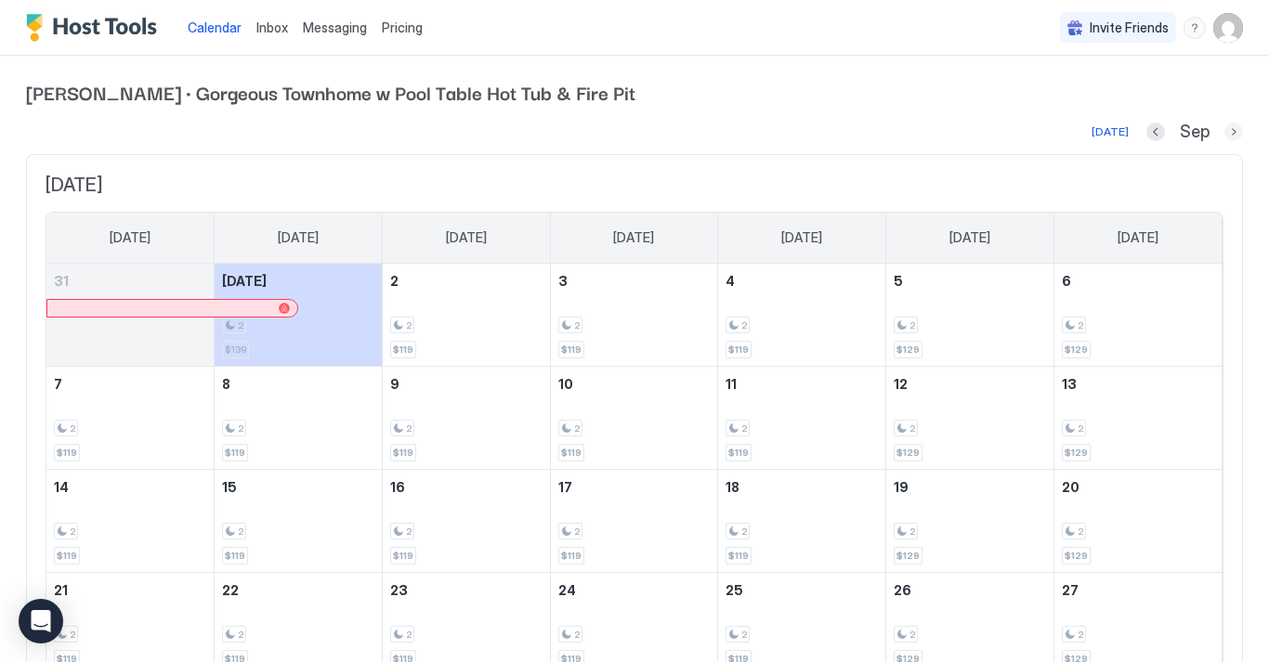
click at [1236, 135] on button "Next month" at bounding box center [1233, 132] width 19 height 19
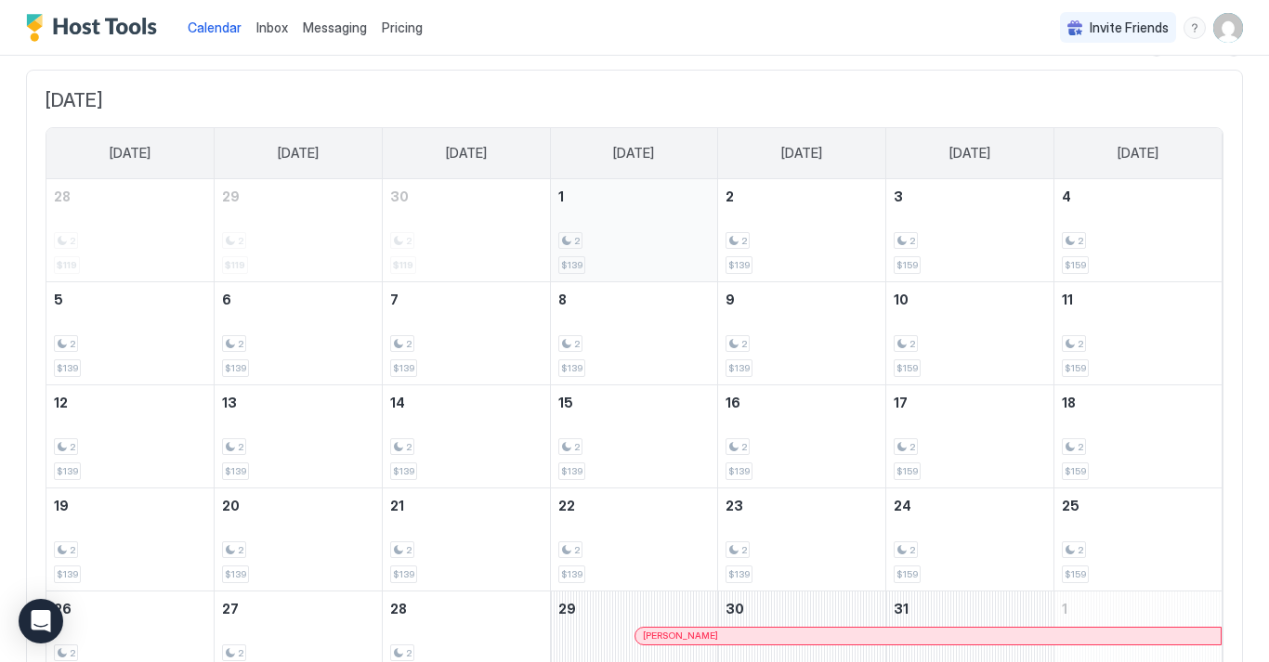
scroll to position [131, 0]
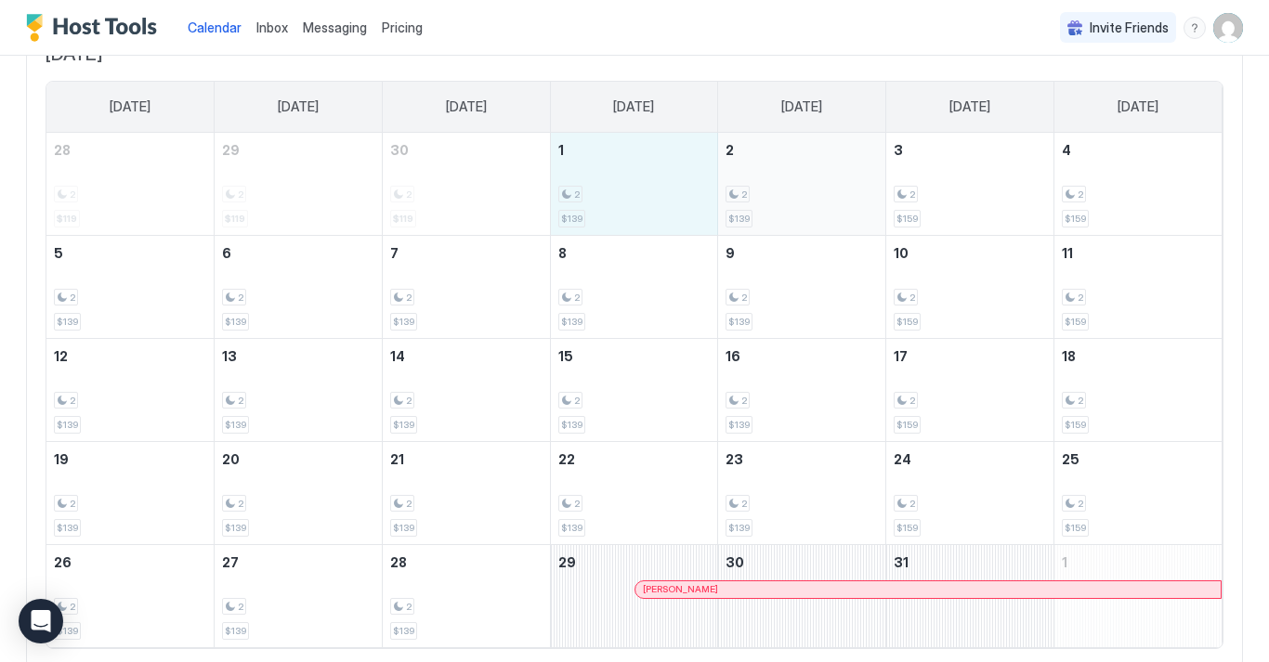
drag, startPoint x: 618, startPoint y: 185, endPoint x: 809, endPoint y: 188, distance: 191.3
click at [809, 188] on tr "28 2 $119 29 2 $119 30 2 $119 1 2 $139 2 2 $139 3 2 $159 4 2 $159" at bounding box center [633, 184] width 1175 height 103
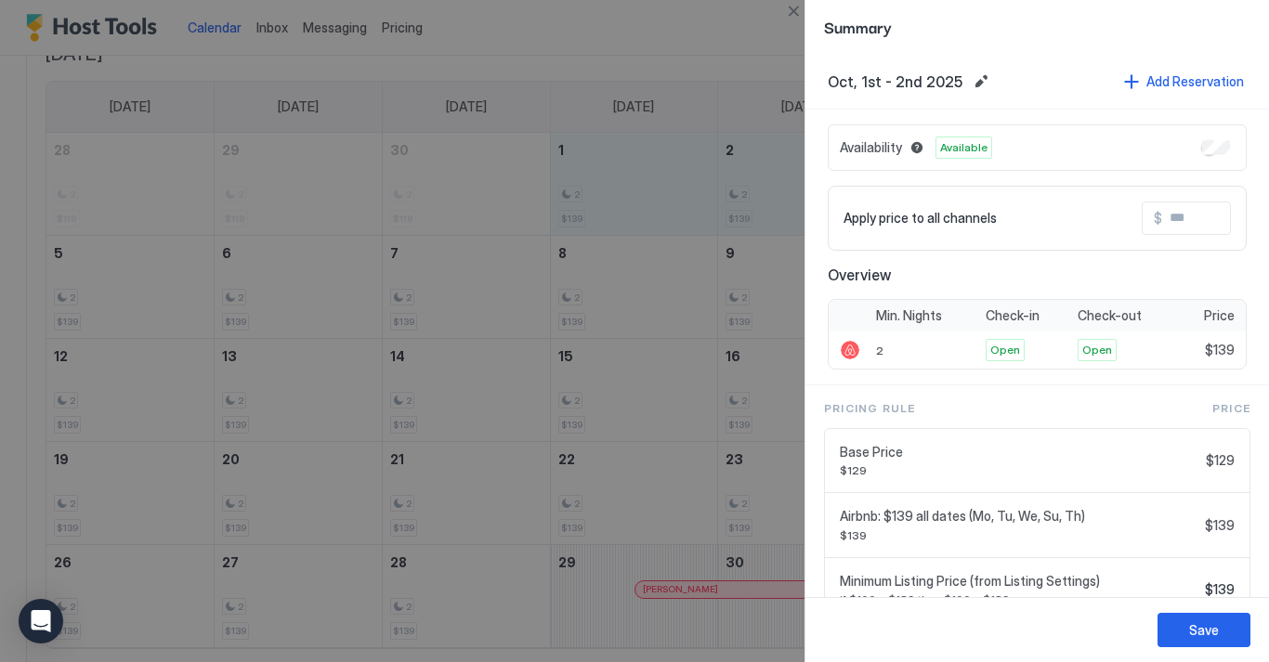
click at [1177, 215] on input "Input Field" at bounding box center [1236, 218] width 149 height 32
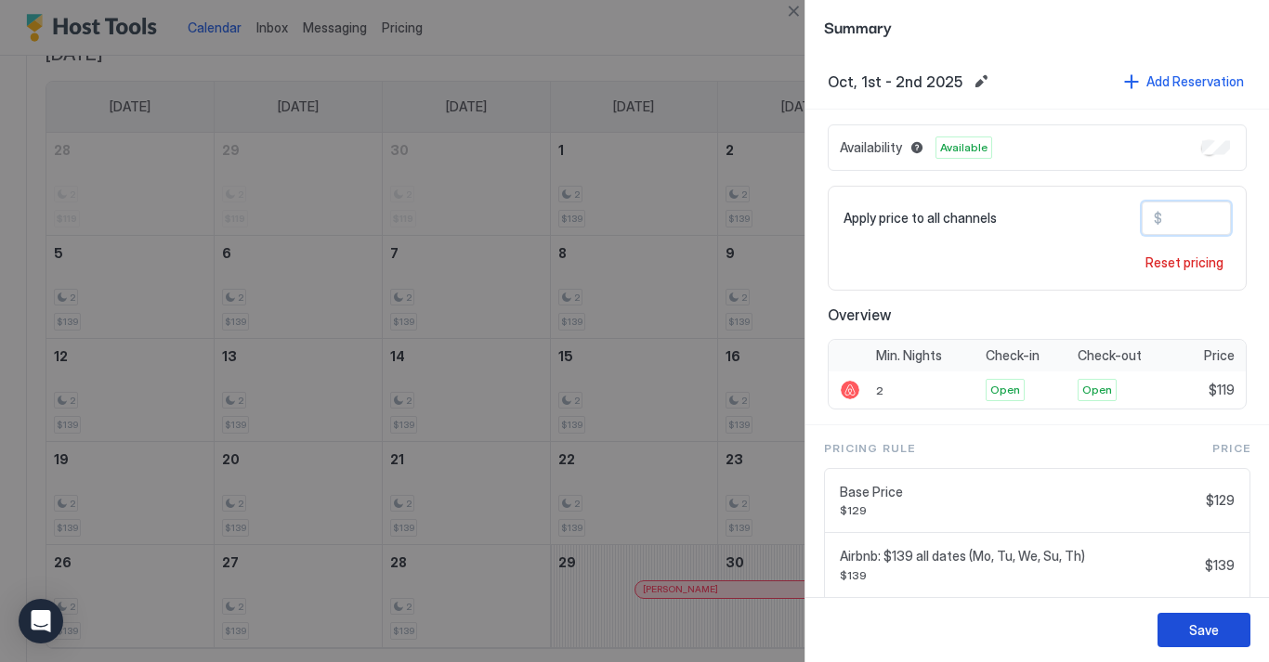
type input "***"
click at [1193, 626] on div "Save" at bounding box center [1204, 630] width 30 height 20
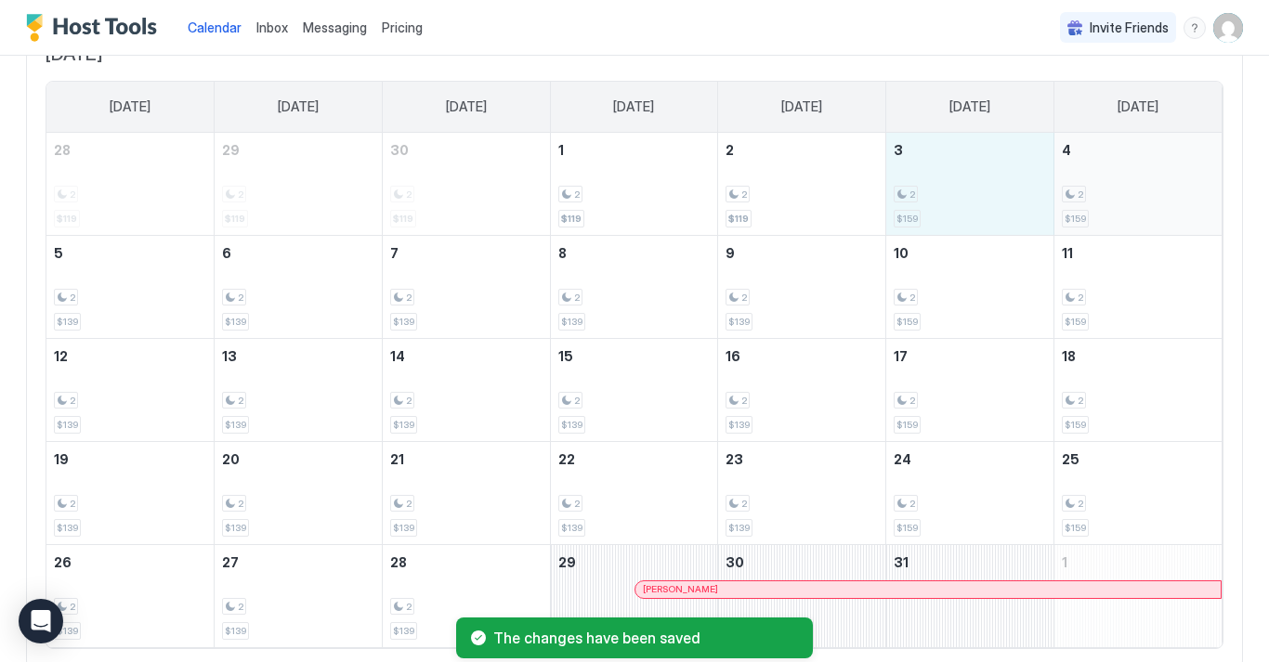
drag, startPoint x: 980, startPoint y: 189, endPoint x: 1131, endPoint y: 191, distance: 151.4
click at [1132, 191] on tr "28 2 $119 29 2 $119 30 2 $119 1 2 $119 2 2 $119 3 2 $159 4 2 $159" at bounding box center [633, 184] width 1175 height 103
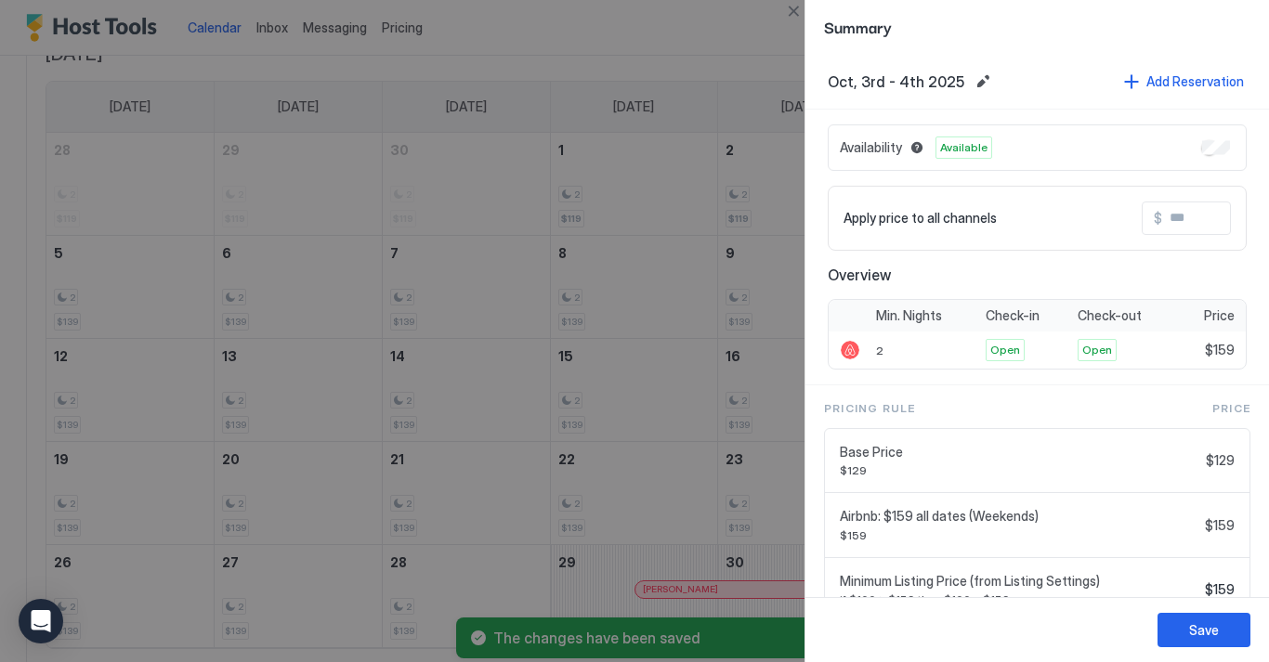
click at [1179, 217] on input "Input Field" at bounding box center [1236, 218] width 149 height 32
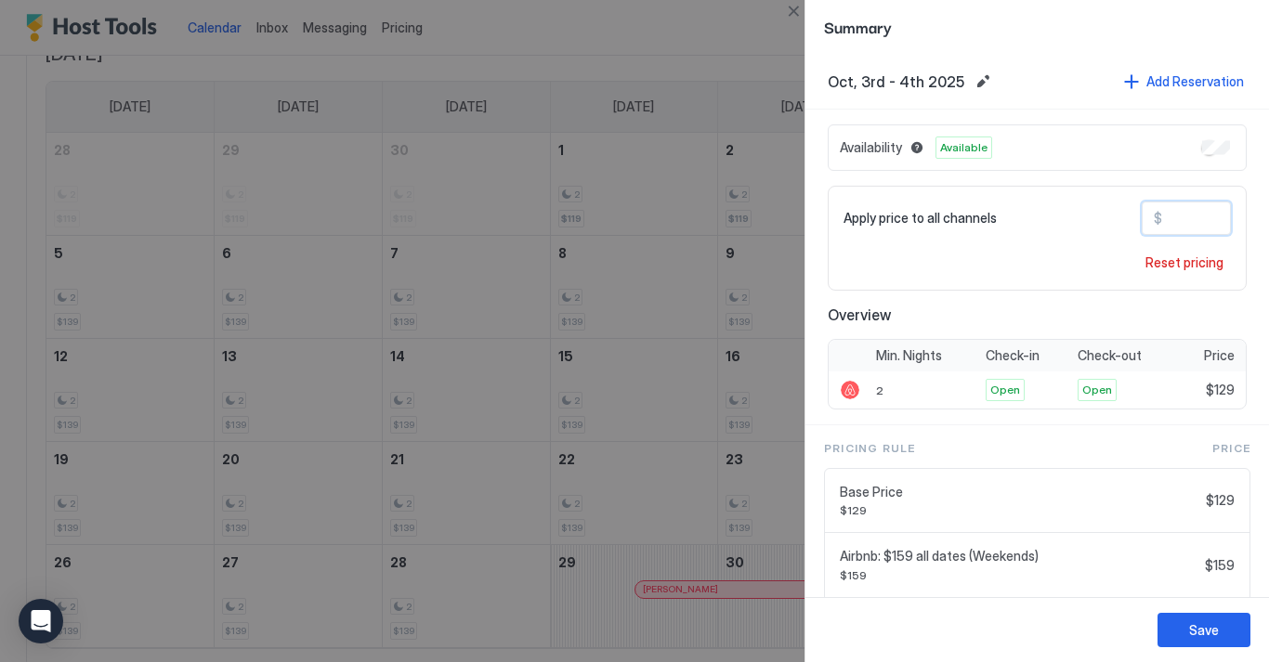
type input "***"
click at [1194, 628] on div "Save" at bounding box center [1204, 630] width 30 height 20
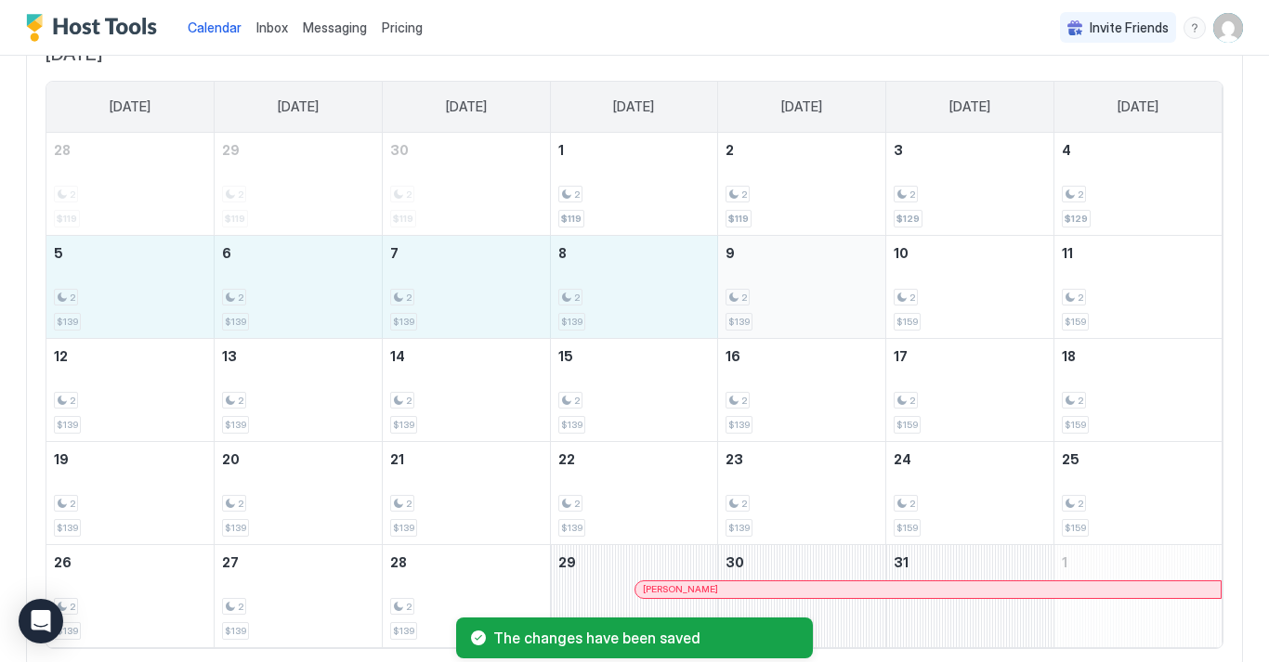
drag, startPoint x: 124, startPoint y: 296, endPoint x: 762, endPoint y: 314, distance: 637.4
click at [762, 314] on tr "5 2 $139 6 2 $139 7 2 $139 8 2 $139 9 2 $139 10 2 $159 11 2 $159" at bounding box center [633, 286] width 1175 height 103
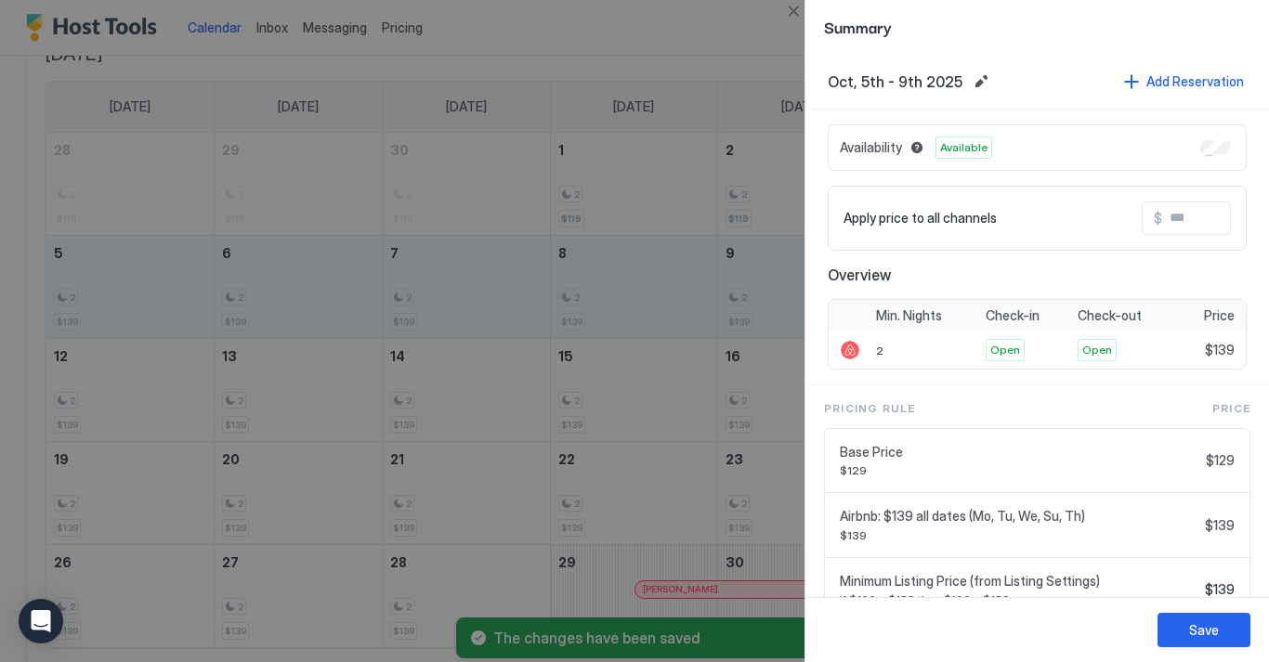
click at [1188, 215] on input "Input Field" at bounding box center [1236, 218] width 149 height 32
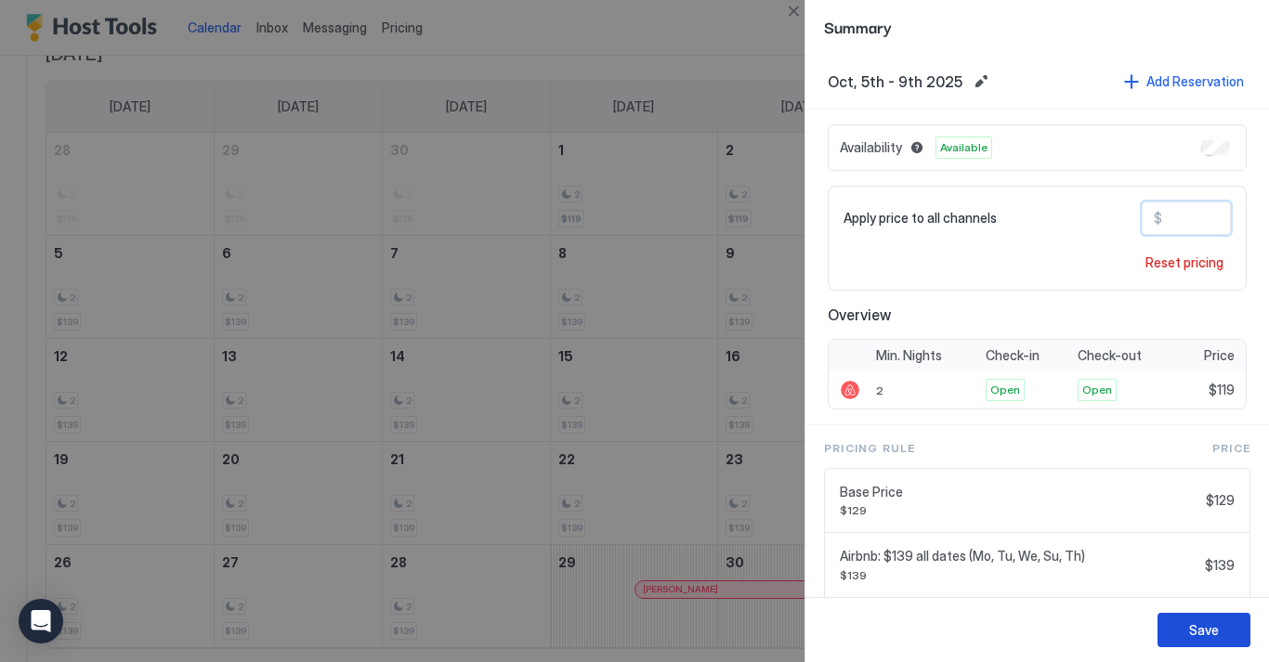
type input "***"
click at [1216, 619] on button "Save" at bounding box center [1203, 630] width 93 height 34
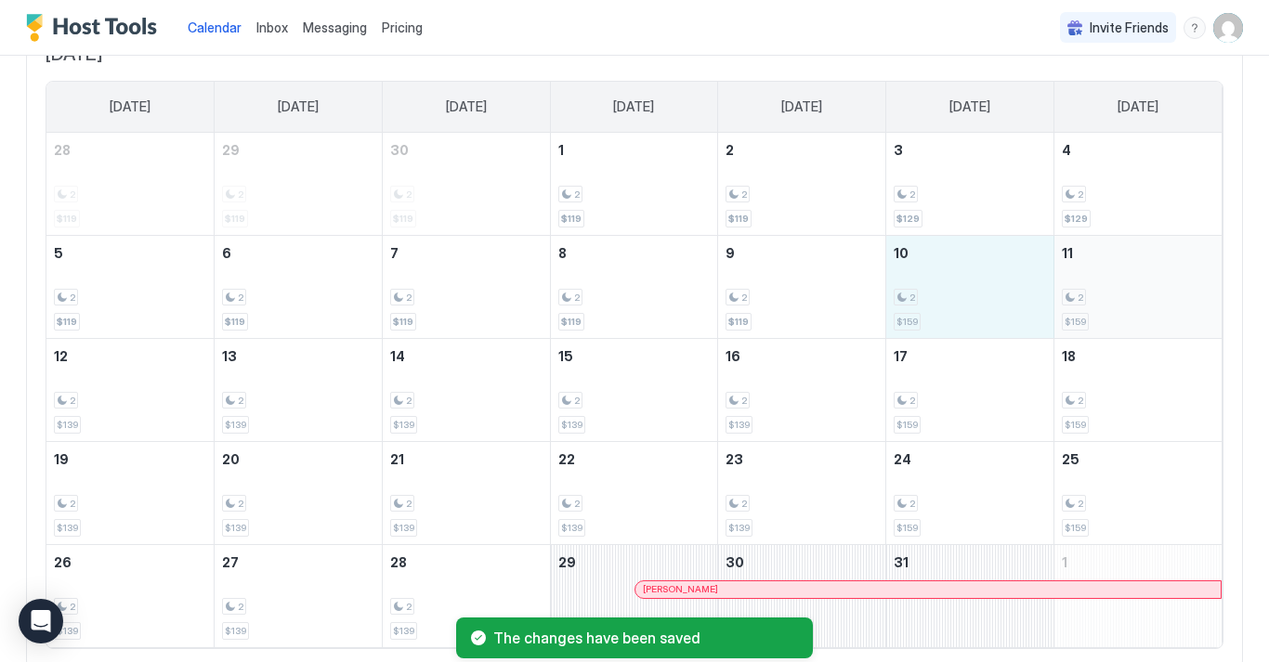
drag, startPoint x: 935, startPoint y: 319, endPoint x: 1108, endPoint y: 319, distance: 172.7
click at [1108, 319] on tr "5 2 $119 6 2 $119 7 2 $119 8 2 $119 9 2 $119 10 2 $159 11 2 $159" at bounding box center [633, 286] width 1175 height 103
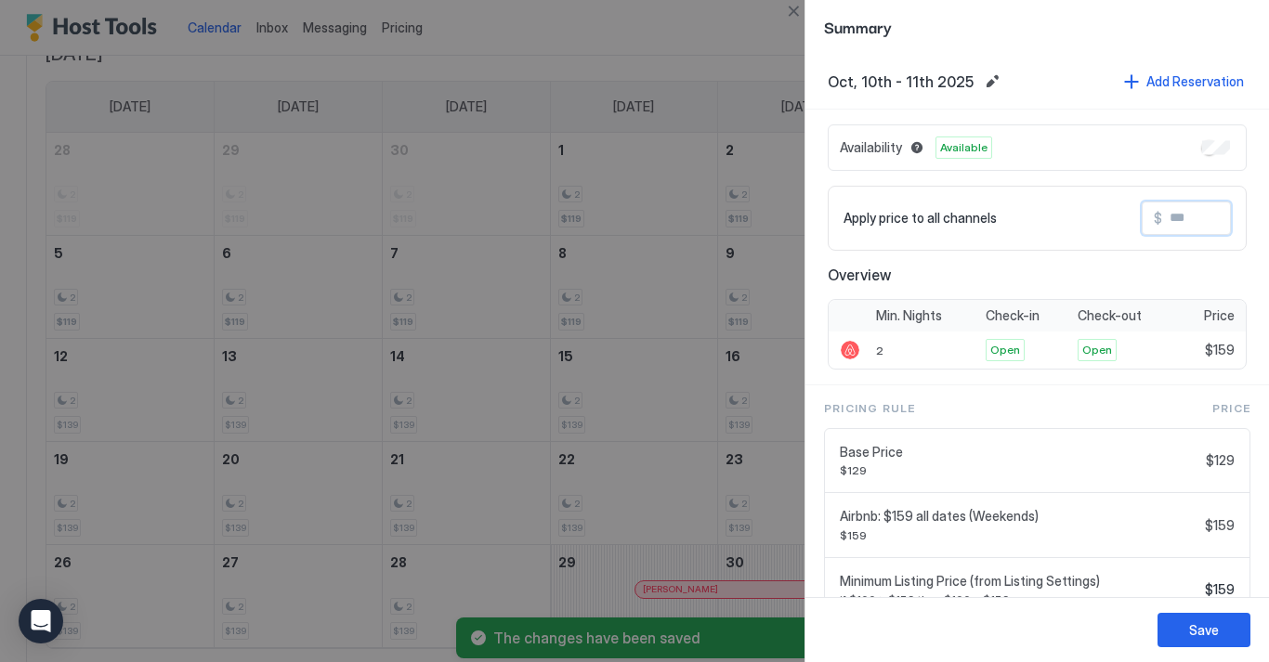
click at [1189, 215] on input "Input Field" at bounding box center [1236, 218] width 149 height 32
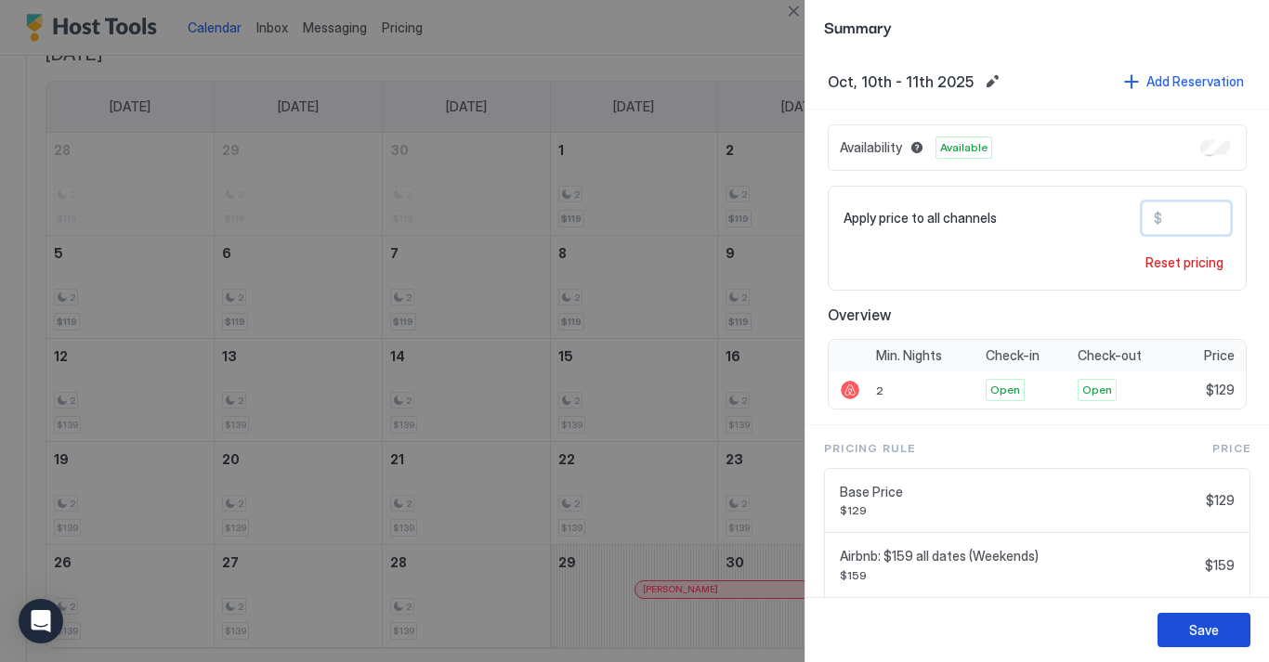
type input "***"
click at [1188, 624] on button "Save" at bounding box center [1203, 630] width 93 height 34
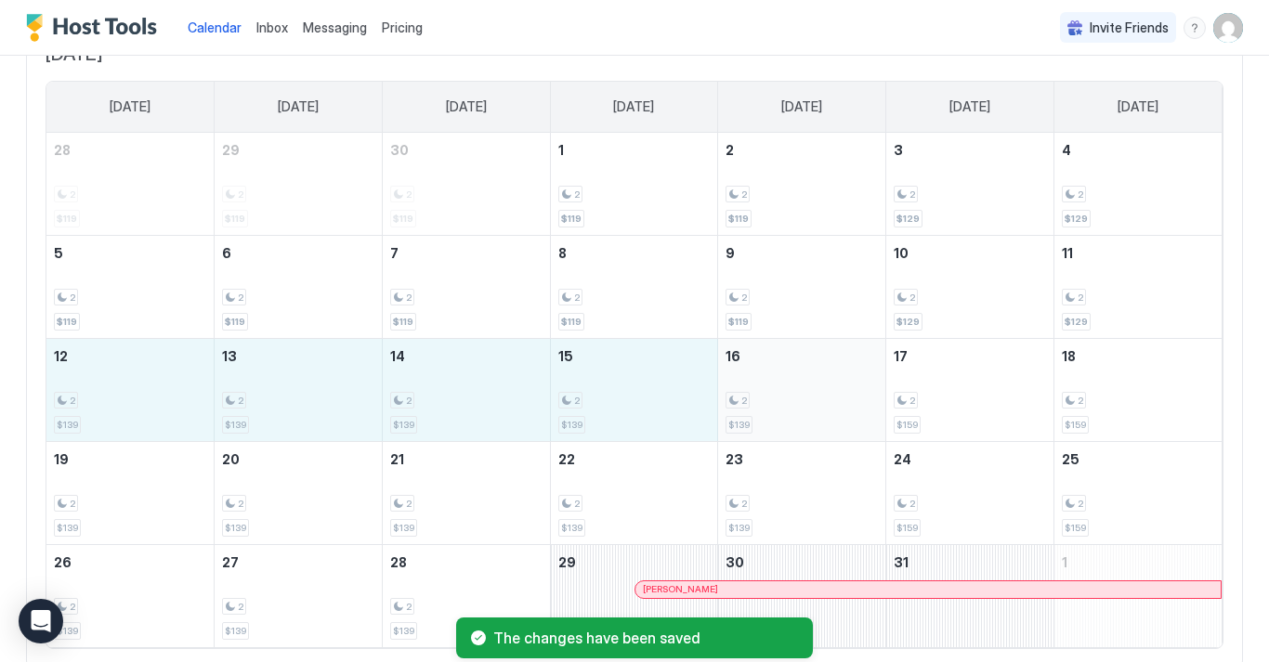
drag, startPoint x: 123, startPoint y: 401, endPoint x: 819, endPoint y: 408, distance: 696.6
click at [819, 408] on tr "12 2 $139 13 2 $139 14 2 $139 15 2 $139 16 2 $139 17 2 $159 18 2 $159" at bounding box center [633, 389] width 1175 height 103
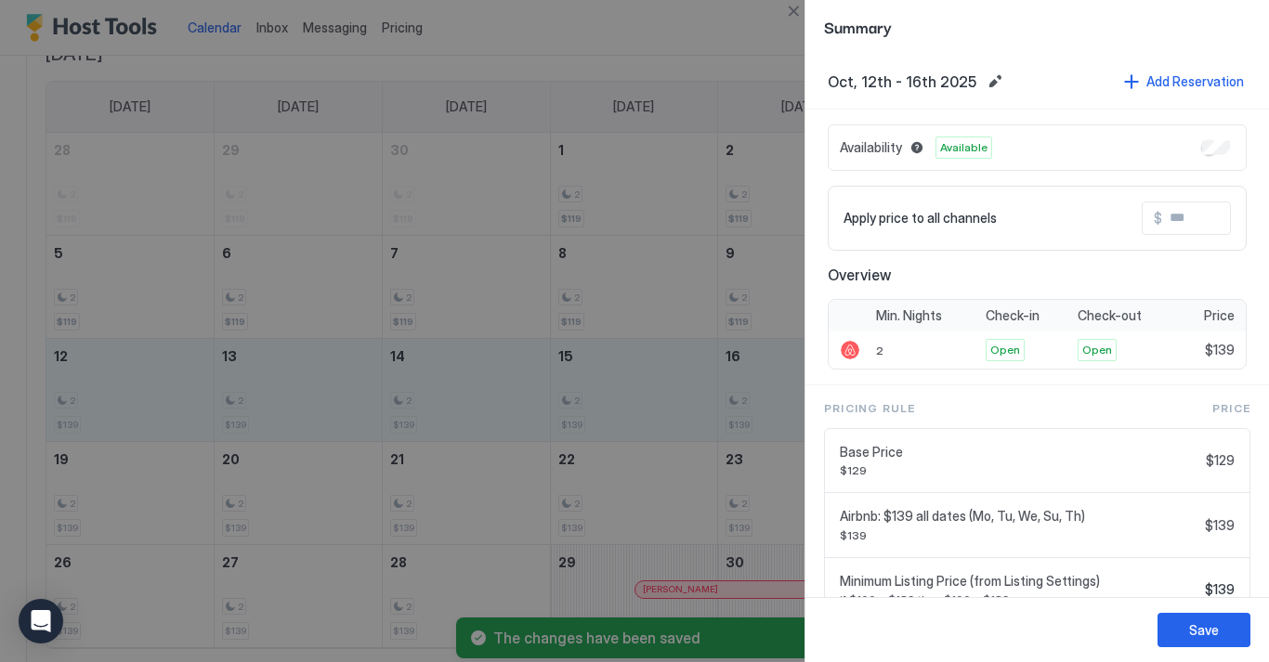
click at [1167, 223] on input "Input Field" at bounding box center [1236, 218] width 149 height 32
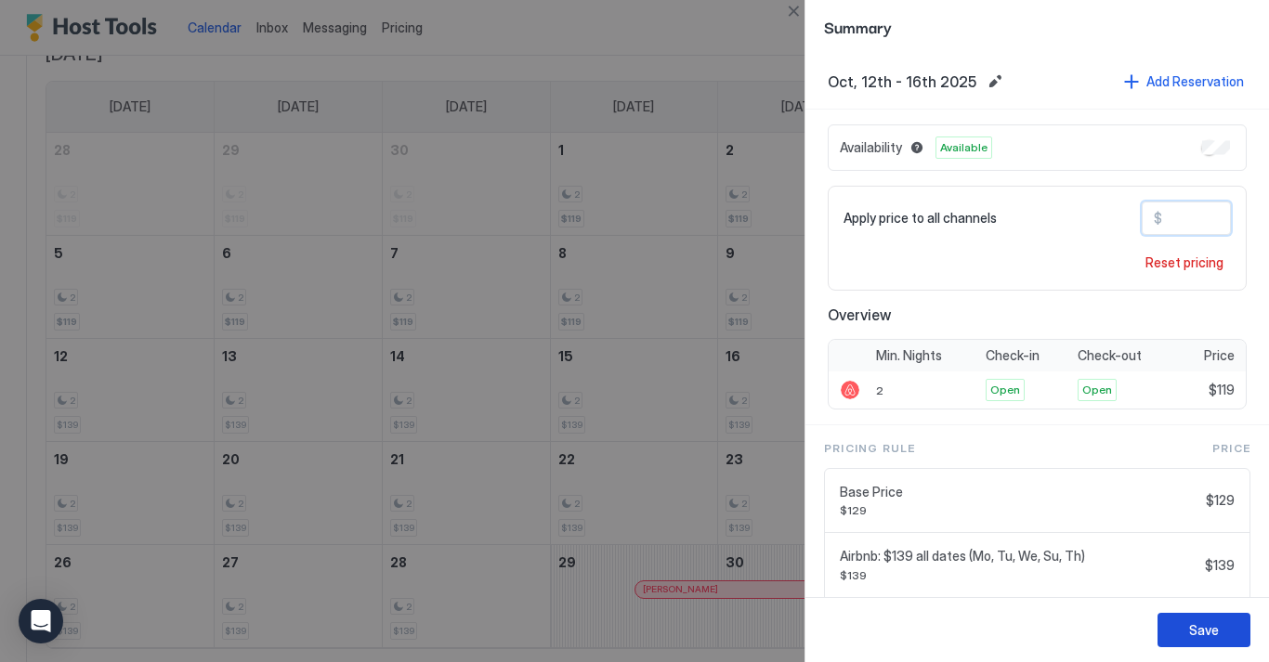
type input "***"
click at [1167, 631] on button "Save" at bounding box center [1203, 630] width 93 height 34
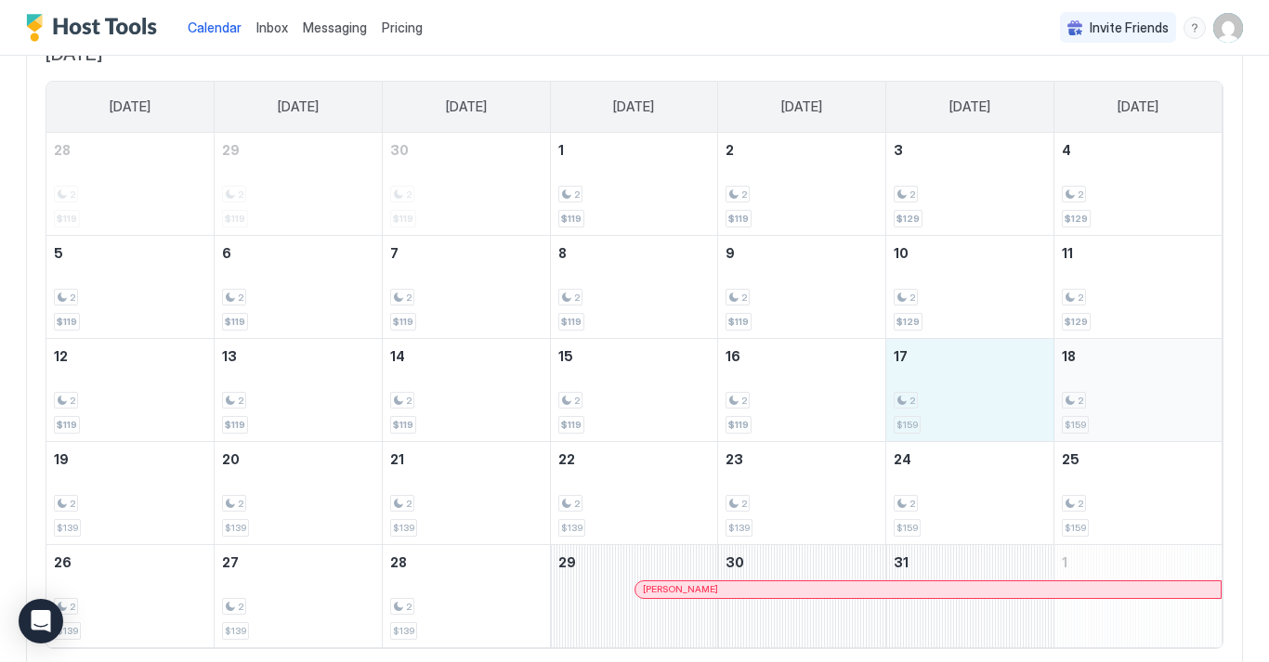
drag, startPoint x: 940, startPoint y: 388, endPoint x: 1133, endPoint y: 386, distance: 193.2
click at [1133, 387] on tr "12 2 $119 13 2 $119 14 2 $119 15 2 $119 16 2 $119 17 2 $159 18 2 $159" at bounding box center [633, 389] width 1175 height 103
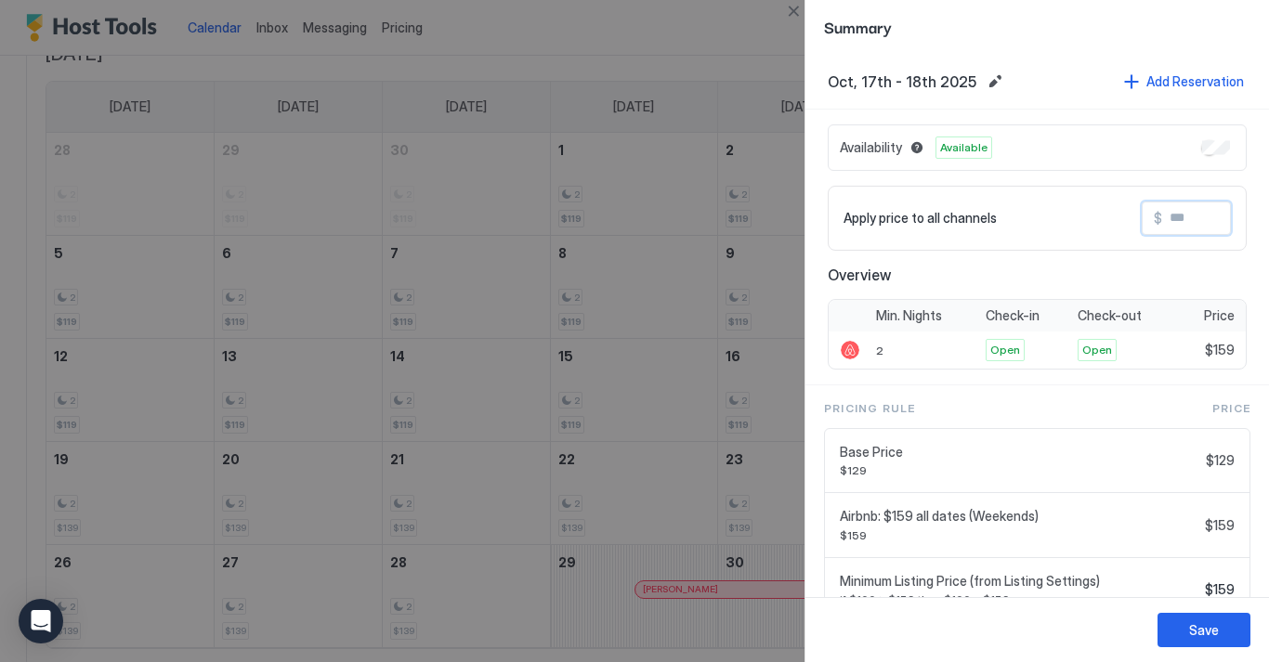
click at [1183, 219] on input "Input Field" at bounding box center [1236, 218] width 149 height 32
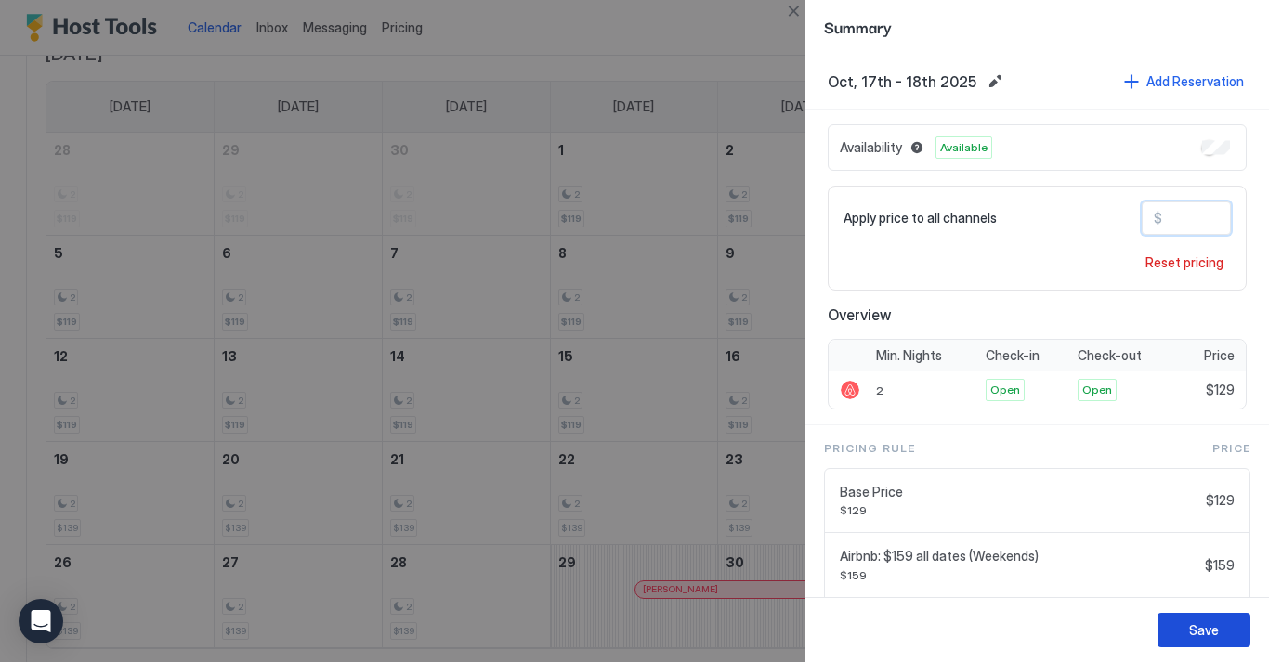
type input "***"
click at [1203, 625] on div "Save" at bounding box center [1204, 630] width 30 height 20
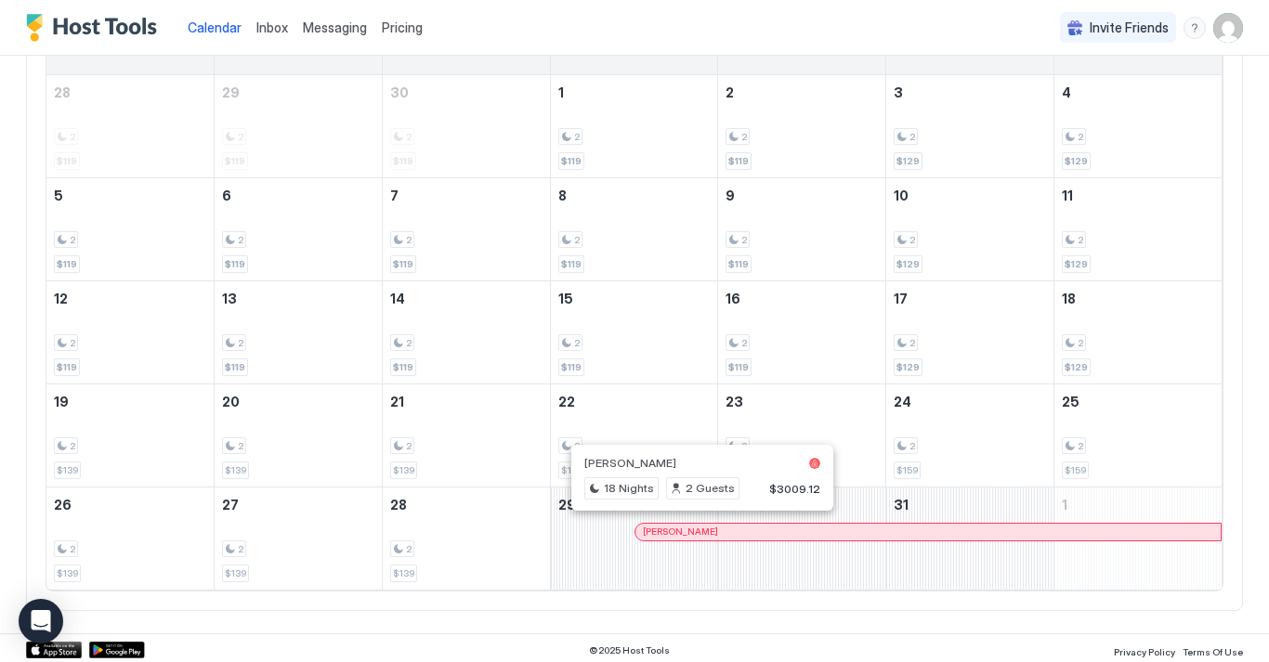
scroll to position [187, 0]
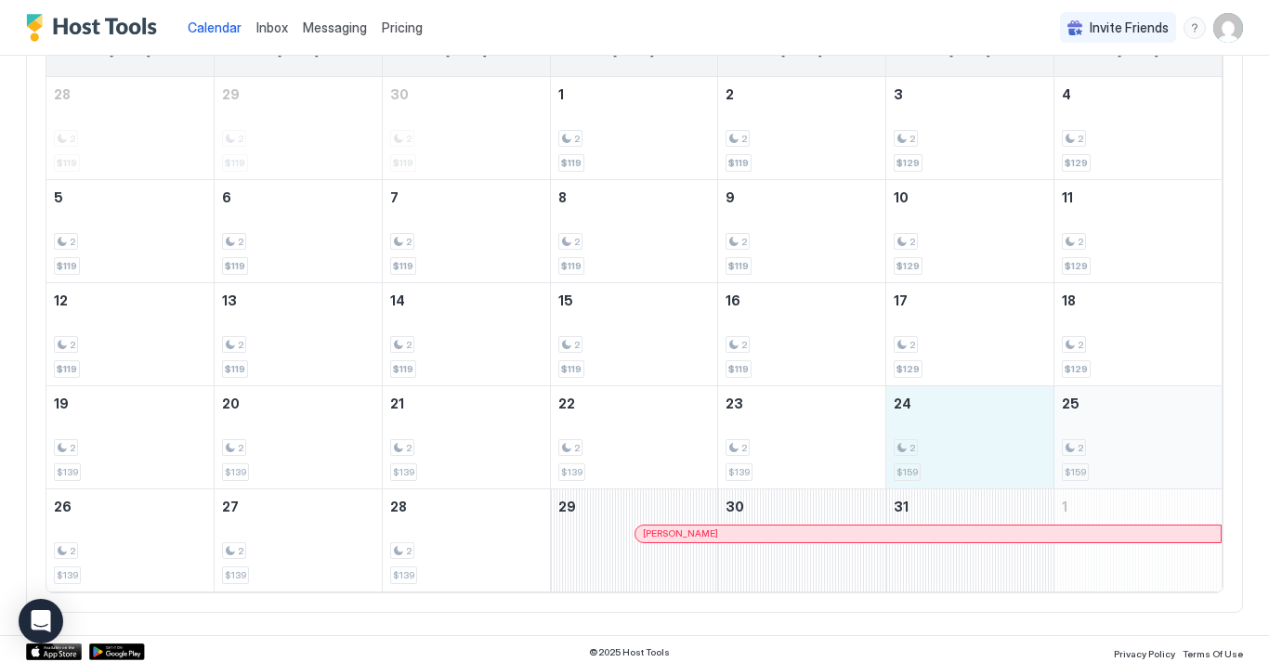
drag, startPoint x: 919, startPoint y: 440, endPoint x: 1150, endPoint y: 432, distance: 231.4
click at [1150, 432] on tr "19 2 $139 20 2 $139 21 2 $139 22 2 $139 23 2 $139 24 2 $159 25 2 $159" at bounding box center [633, 436] width 1175 height 103
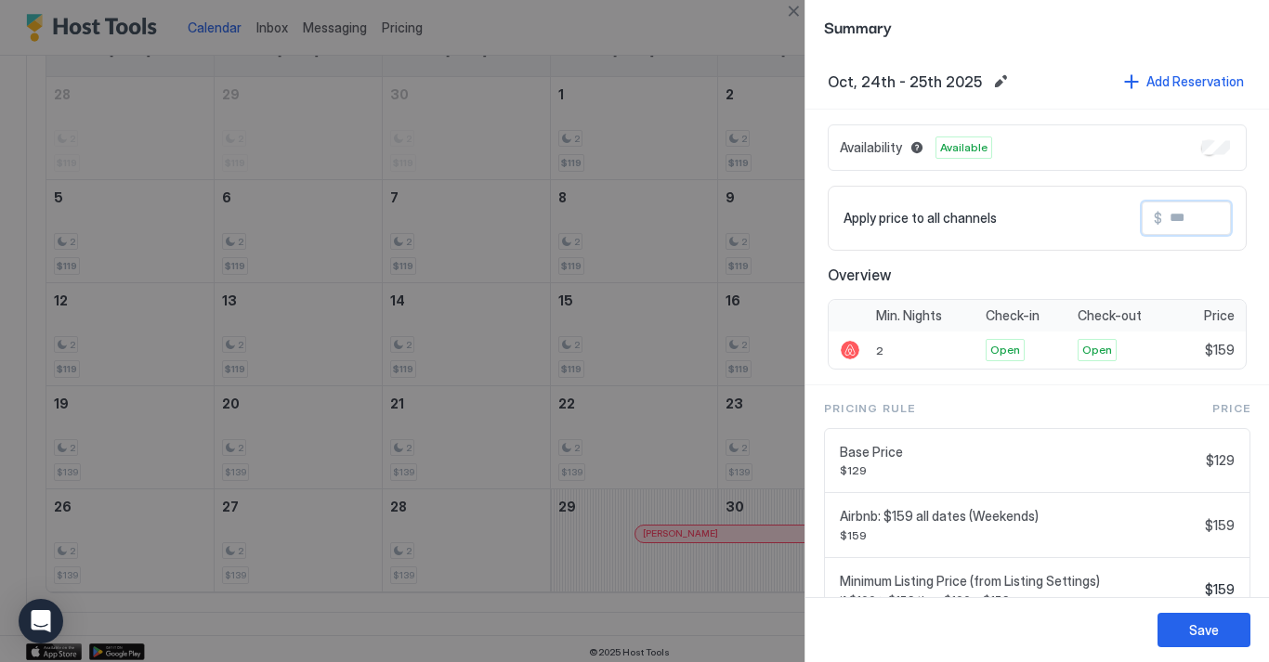
click at [1189, 215] on input "Input Field" at bounding box center [1236, 218] width 149 height 32
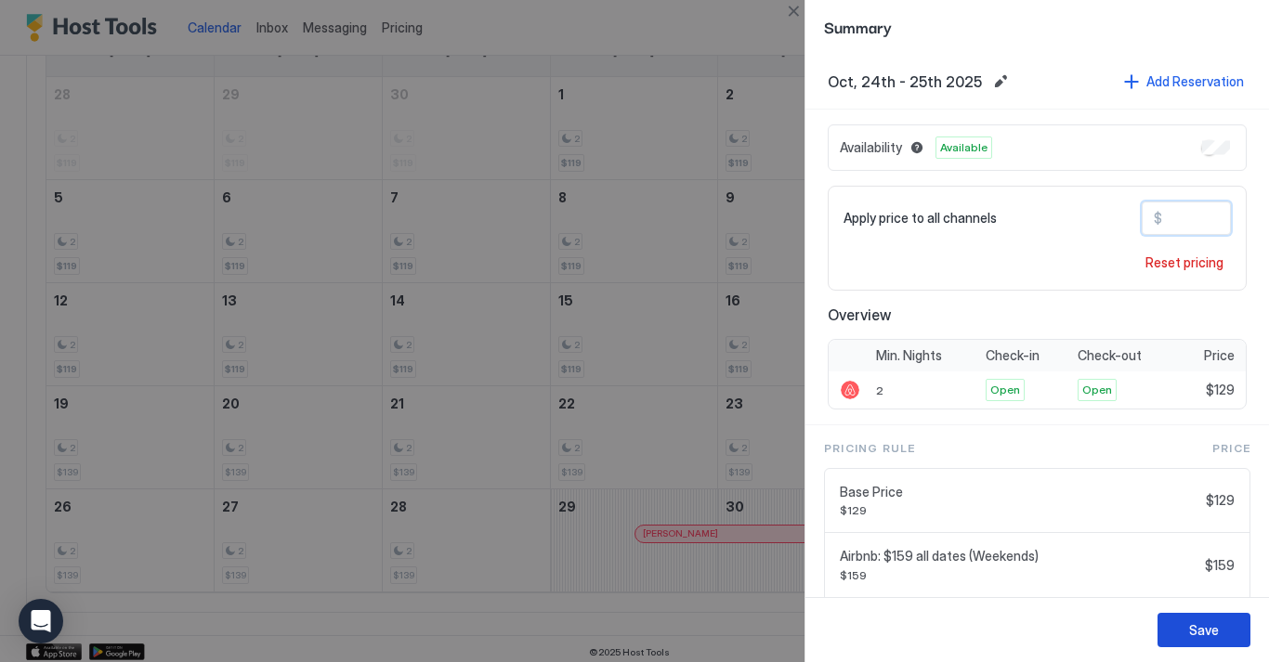
type input "***"
click at [1212, 628] on div "Save" at bounding box center [1204, 630] width 30 height 20
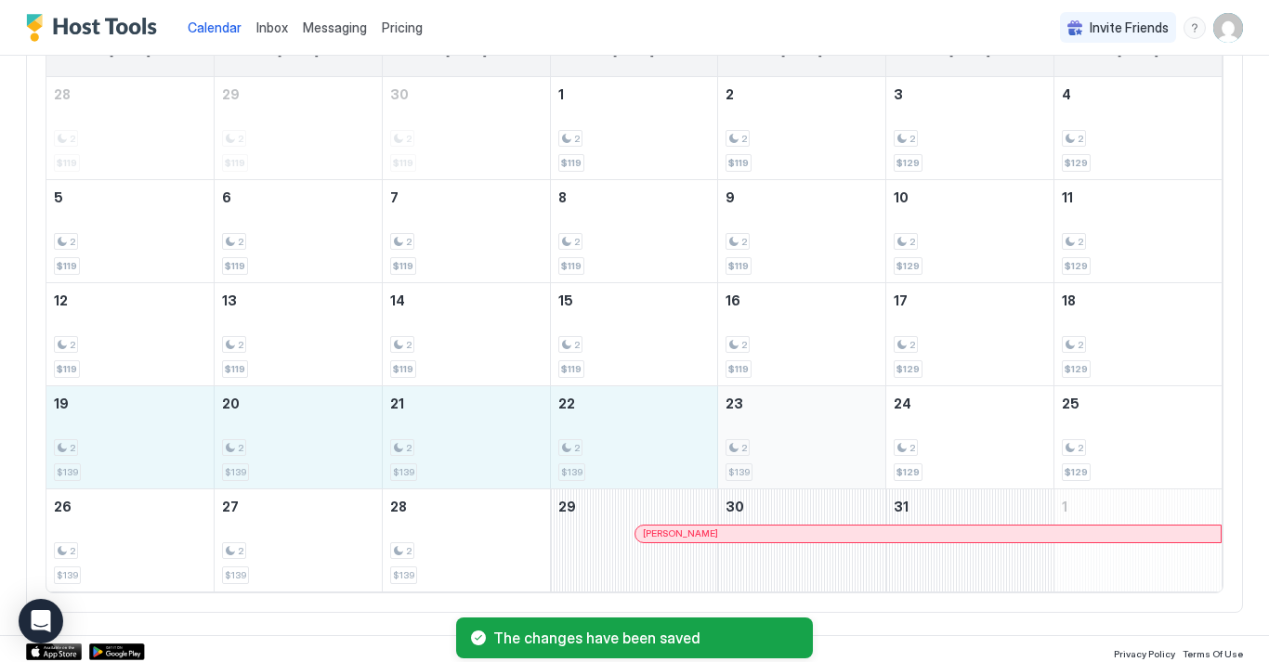
drag, startPoint x: 119, startPoint y: 438, endPoint x: 762, endPoint y: 458, distance: 643.9
click at [762, 459] on tr "19 2 $139 20 2 $139 21 2 $139 22 2 $139 23 2 $139 24 2 $129 25 2 $129" at bounding box center [633, 436] width 1175 height 103
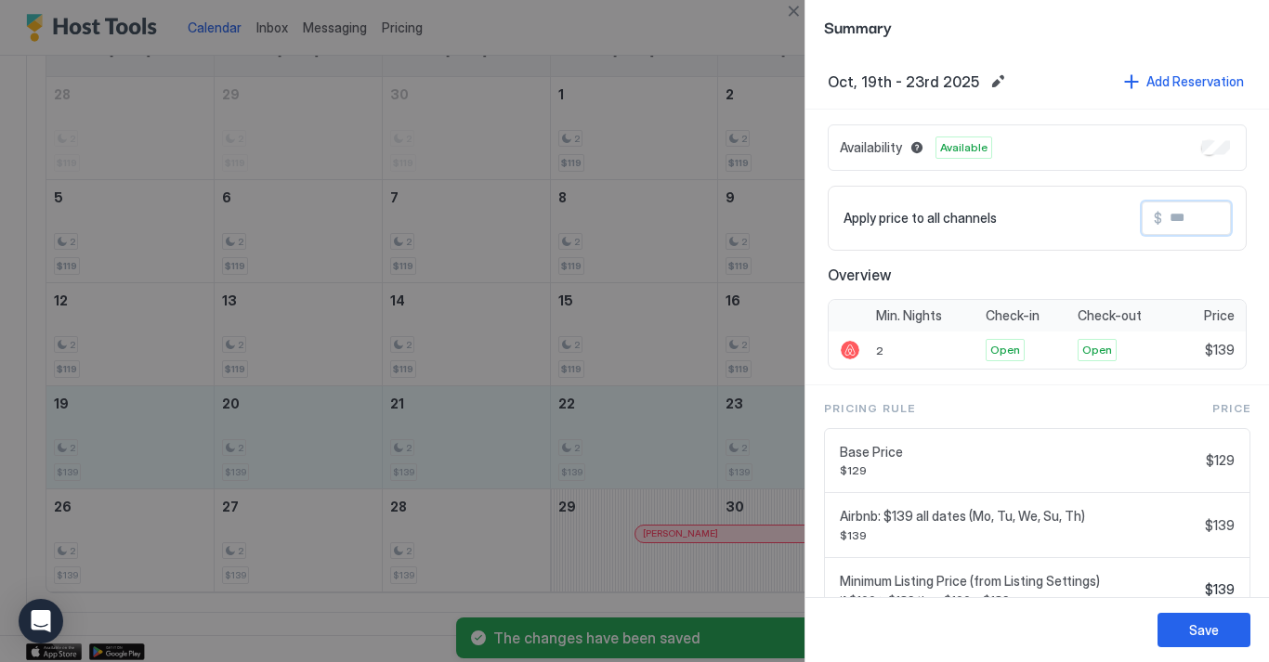
click at [1225, 214] on input "Input Field" at bounding box center [1236, 218] width 149 height 32
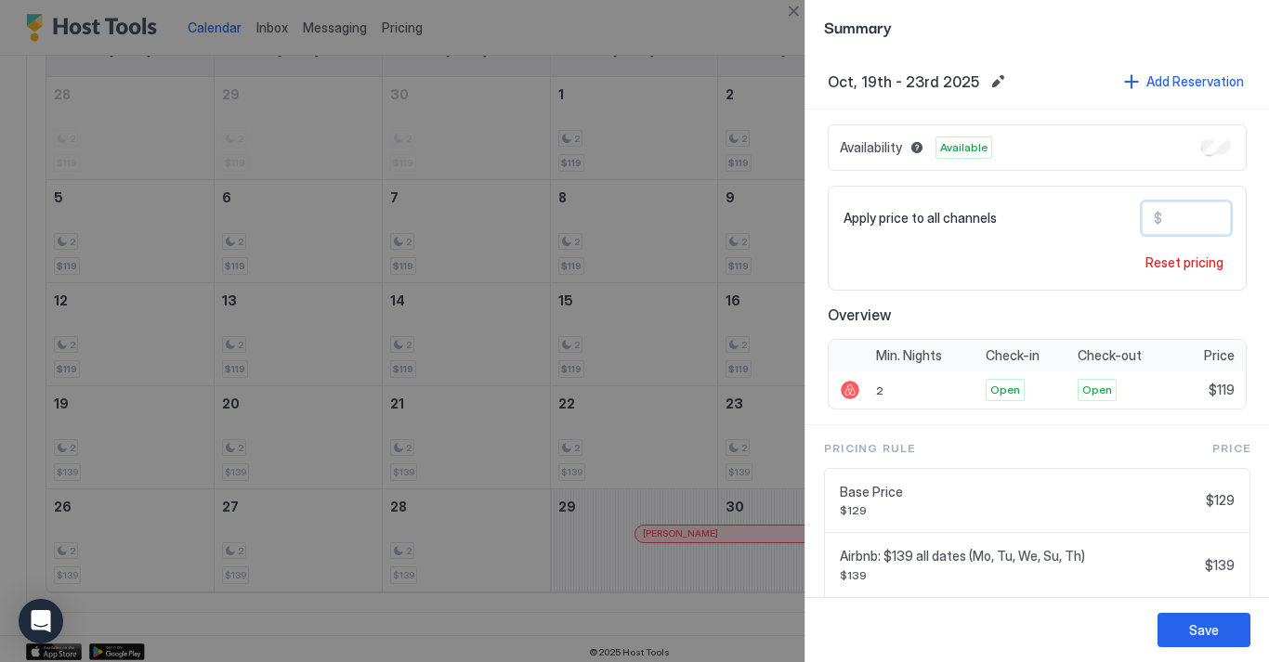
type input "***"
click at [1214, 625] on div "Save" at bounding box center [1204, 630] width 30 height 20
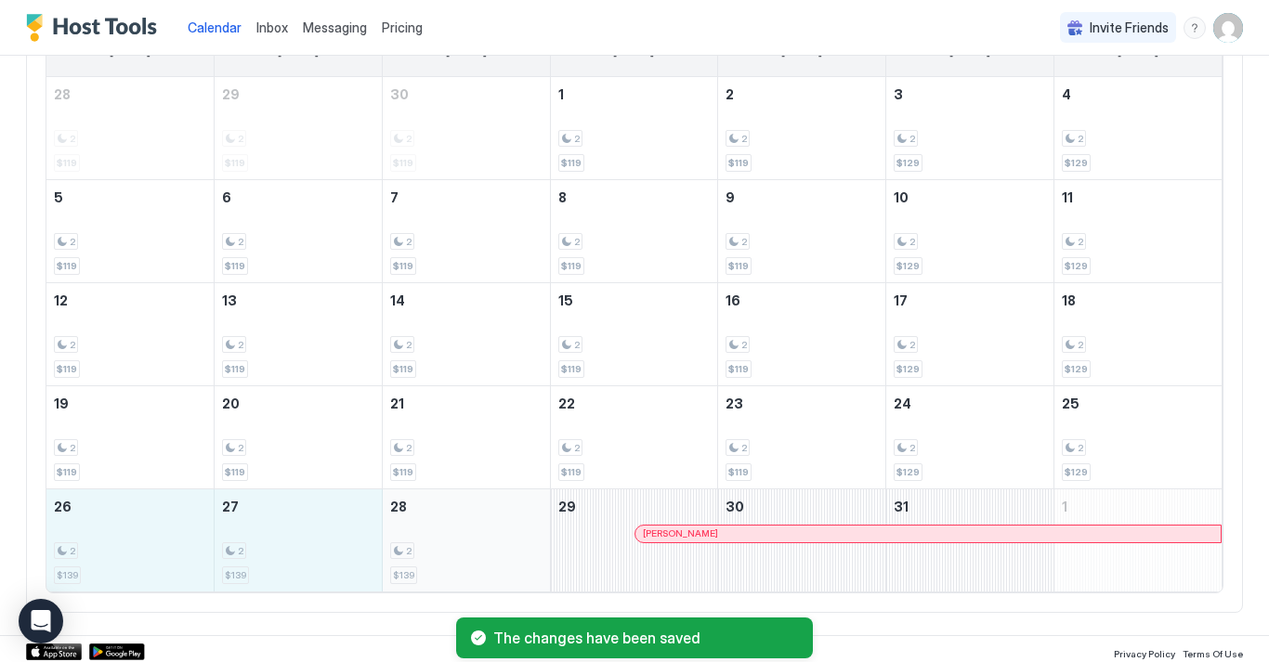
drag, startPoint x: 64, startPoint y: 573, endPoint x: 422, endPoint y: 561, distance: 357.8
click at [422, 562] on tr "26 2 $139 27 2 $139 28 2 $139 29 [PERSON_NAME] 30 31 1" at bounding box center [633, 540] width 1175 height 103
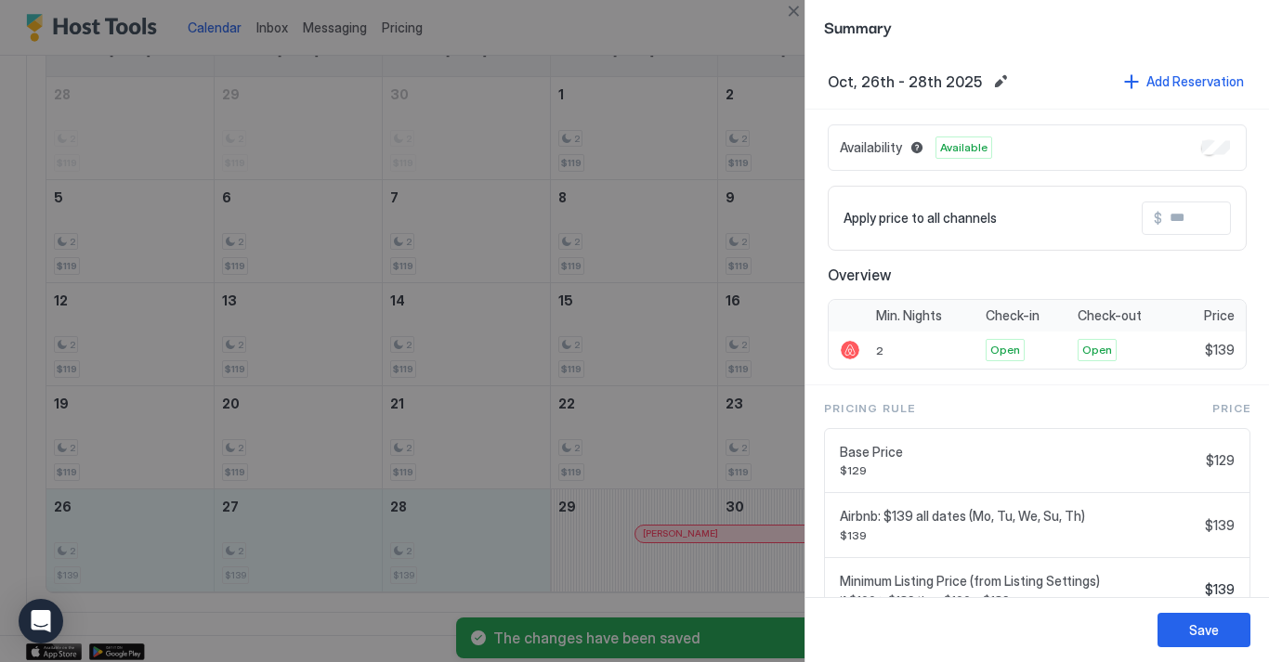
click at [1183, 220] on input "Input Field" at bounding box center [1236, 218] width 149 height 32
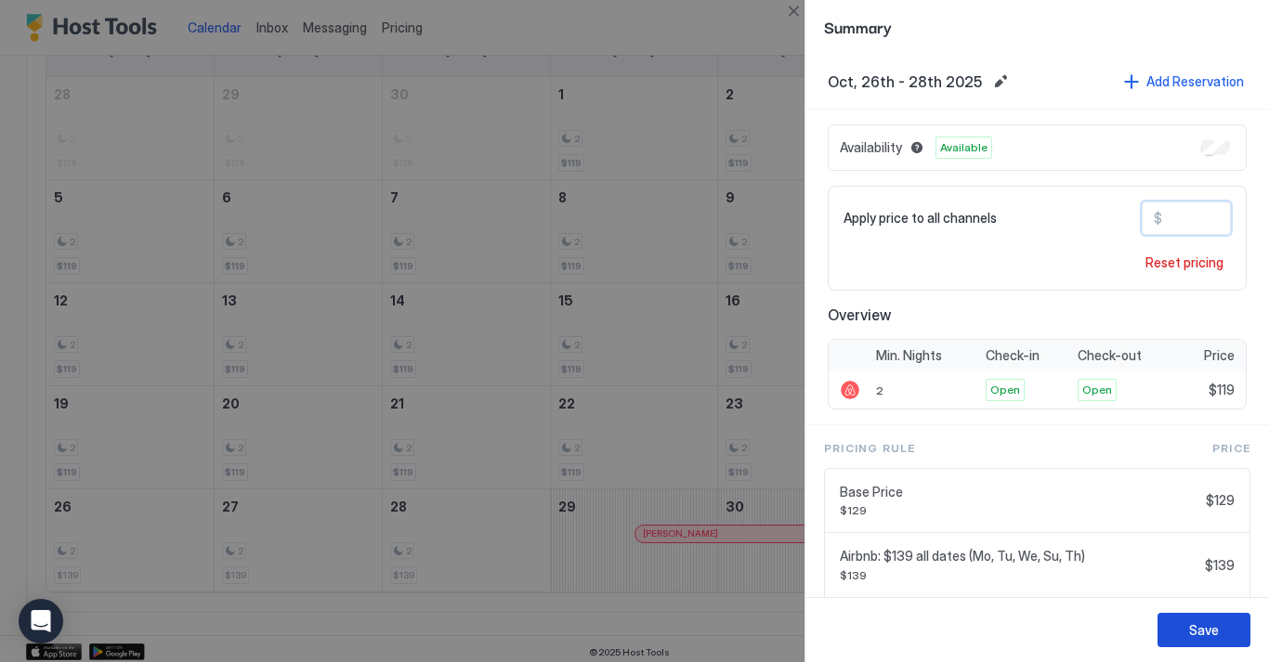
type input "***"
click at [1200, 623] on div "Save" at bounding box center [1204, 630] width 30 height 20
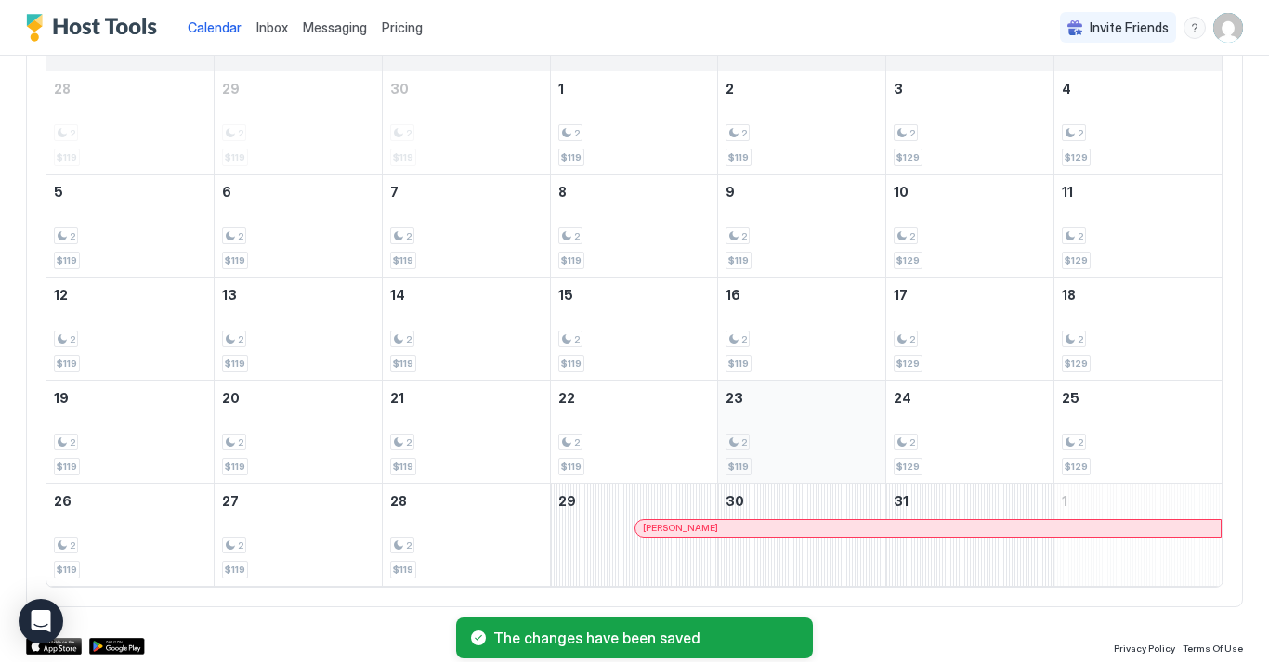
scroll to position [0, 0]
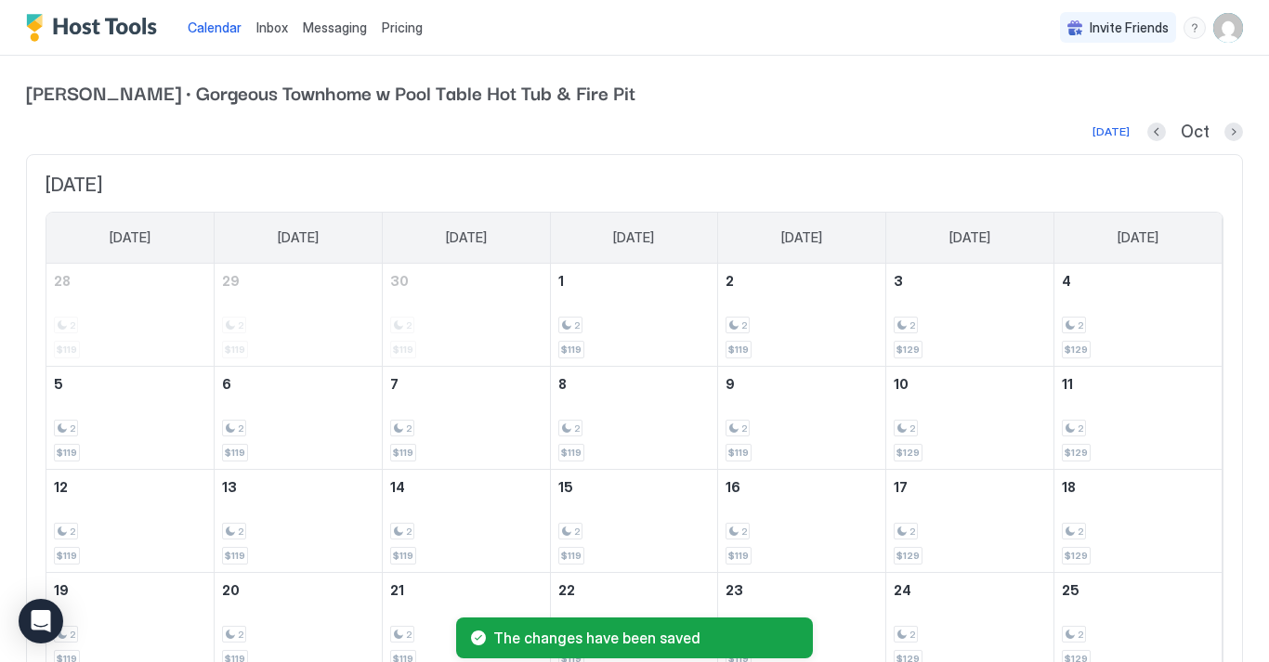
click at [217, 33] on span "Calendar" at bounding box center [215, 28] width 54 height 16
